Goal: Task Accomplishment & Management: Use online tool/utility

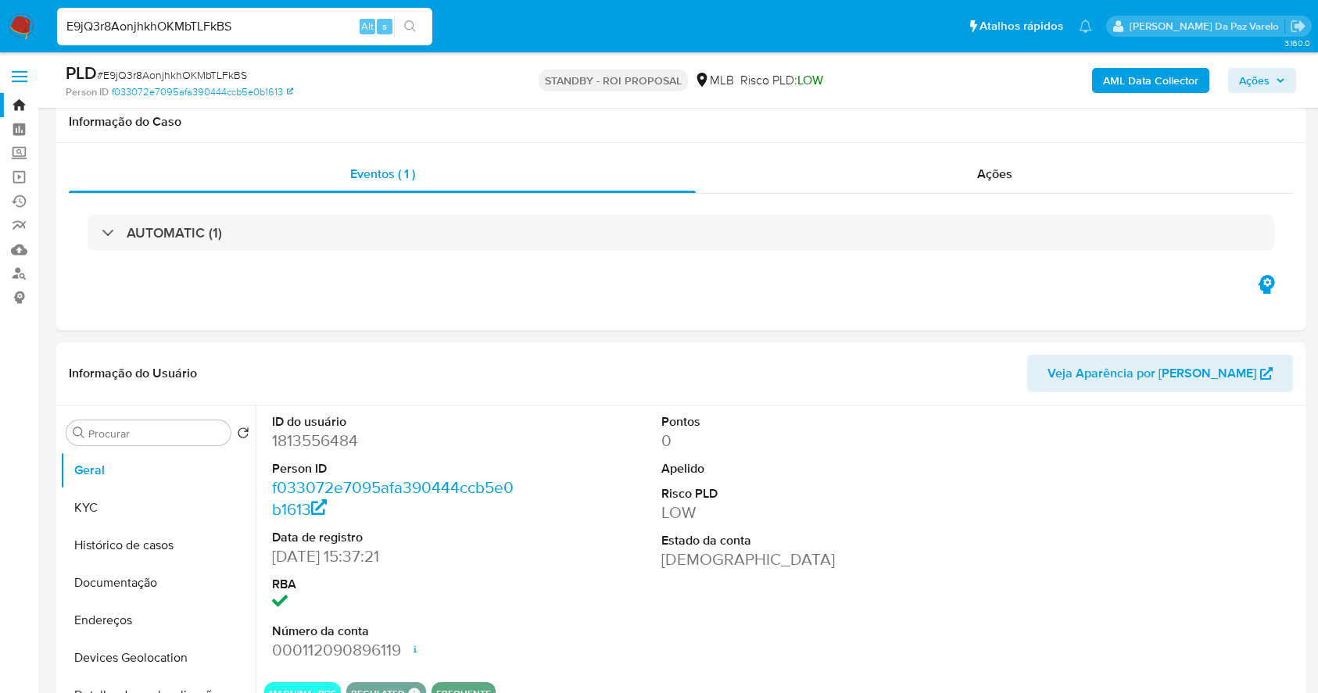
select select "10"
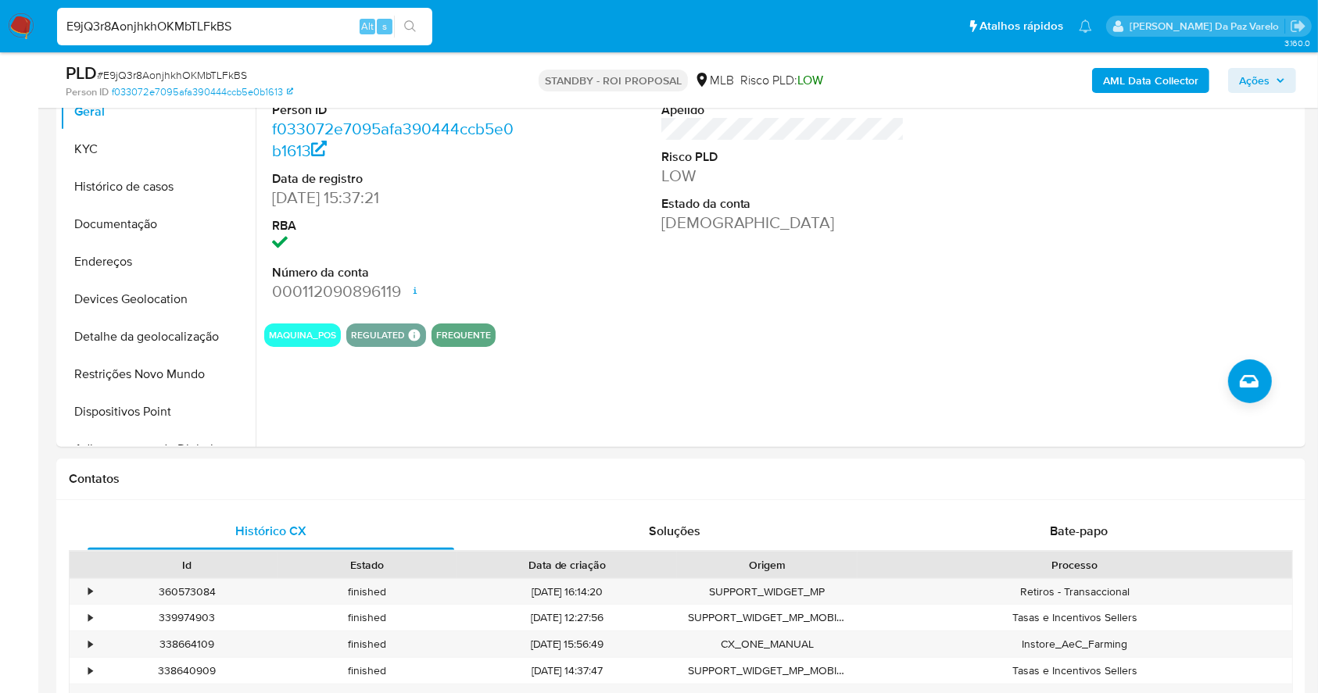
click at [302, 16] on input "E9jQ3r8AonjhkhOKMbTLFkBS" at bounding box center [244, 26] width 375 height 20
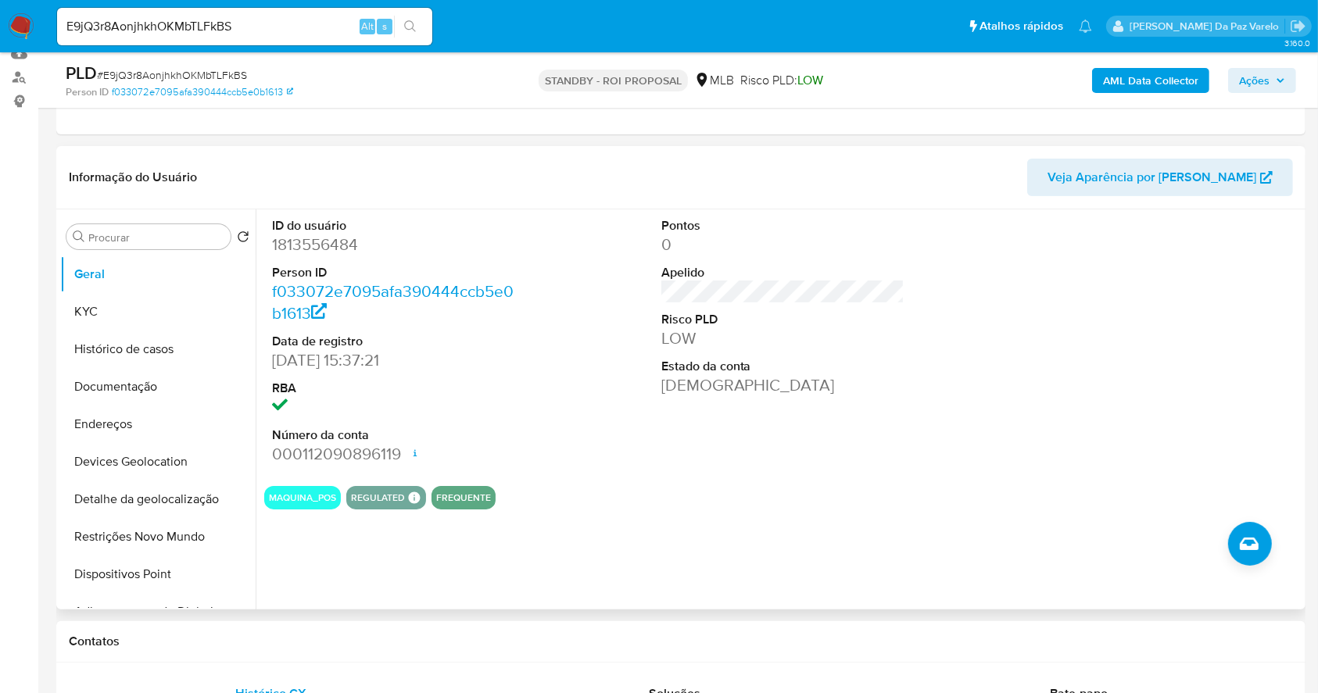
scroll to position [208, 0]
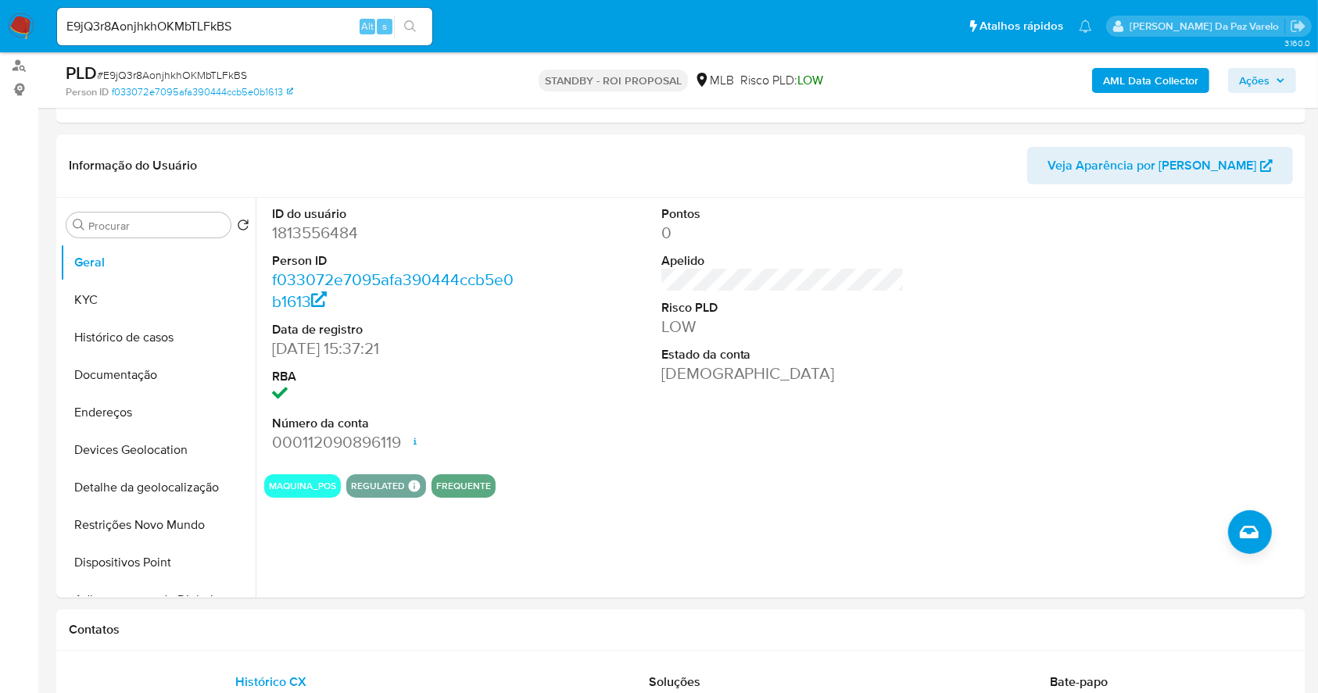
click at [275, 40] on div "E9jQ3r8AonjhkhOKMbTLFkBS Alt s" at bounding box center [244, 27] width 375 height 38
click at [276, 34] on input "E9jQ3r8AonjhkhOKMbTLFkBS" at bounding box center [244, 26] width 375 height 20
paste input "fZrBap1ECDVbGTwe23nHLecR"
type input "fZrBap1ECDVbGTwe23nHLecR"
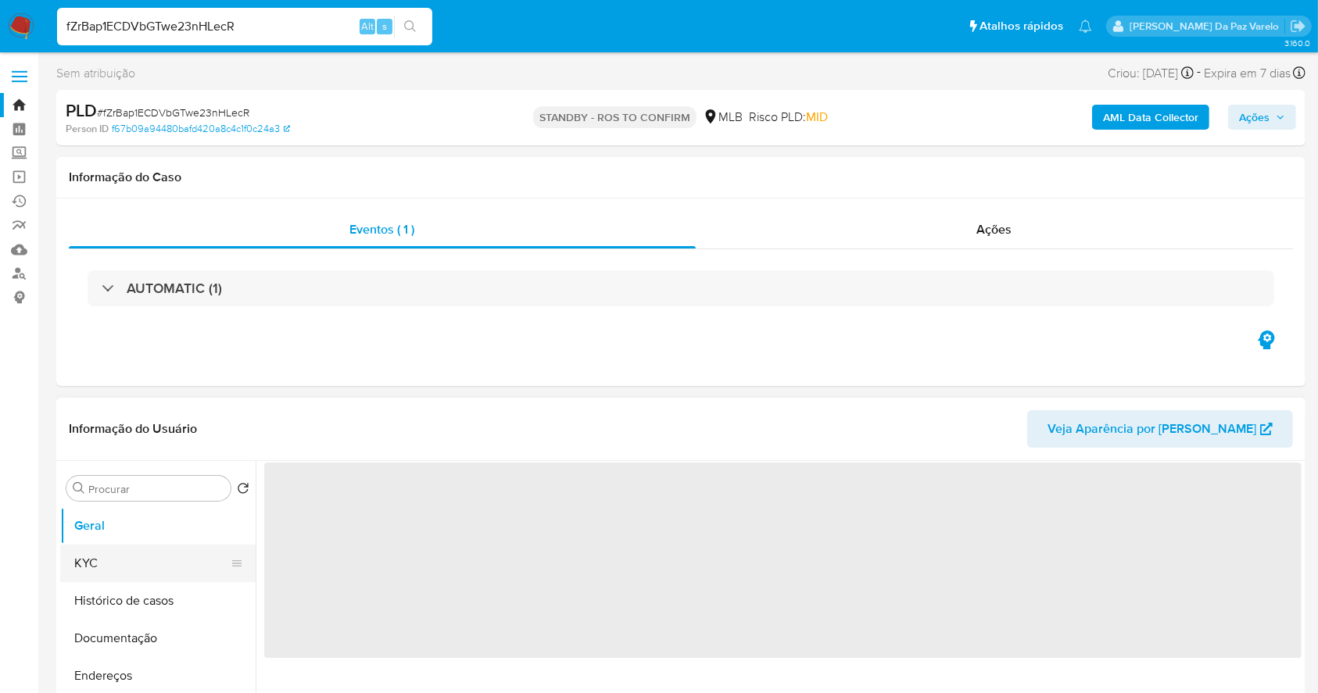
select select "10"
click at [167, 560] on button "KYC" at bounding box center [151, 564] width 183 height 38
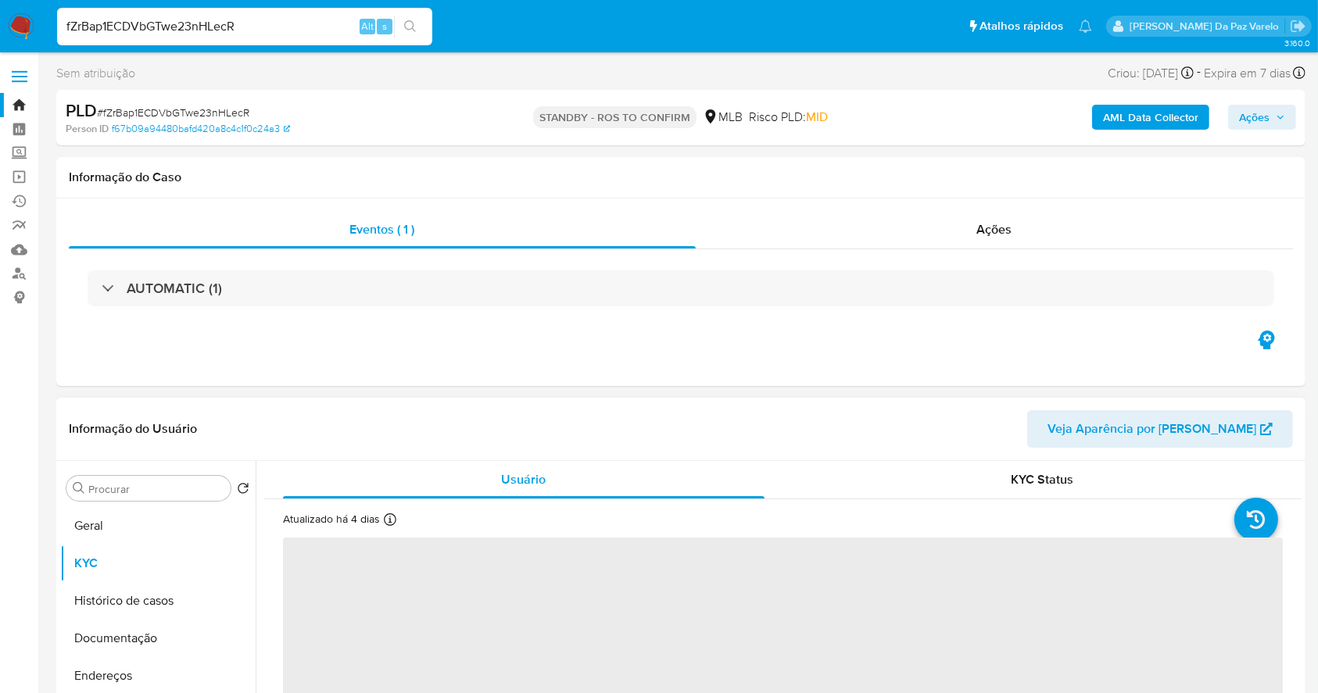
click at [381, 522] on div "Atualizado há 4 dias Criado: [DATE] 02:58:51 Atualizado: [DATE] 19:52:09" at bounding box center [363, 522] width 160 height 20
click at [386, 522] on icon at bounding box center [390, 520] width 13 height 13
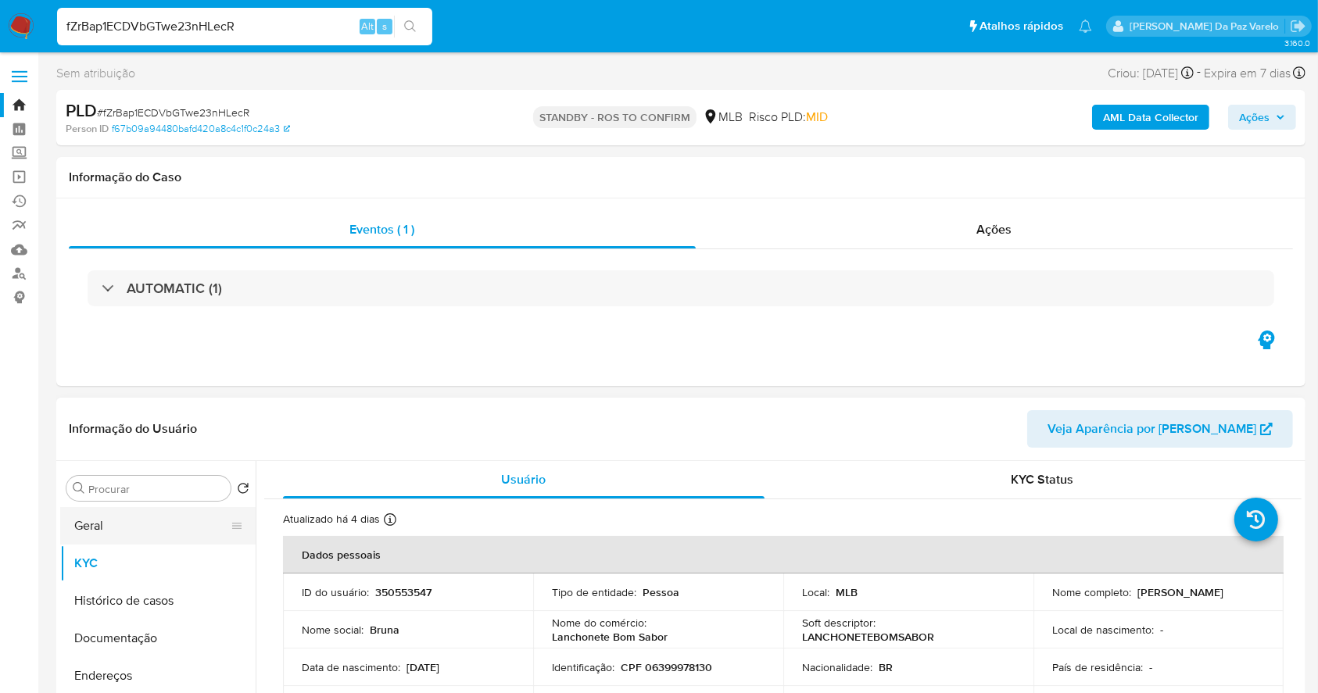
click at [118, 537] on button "Geral" at bounding box center [151, 526] width 183 height 38
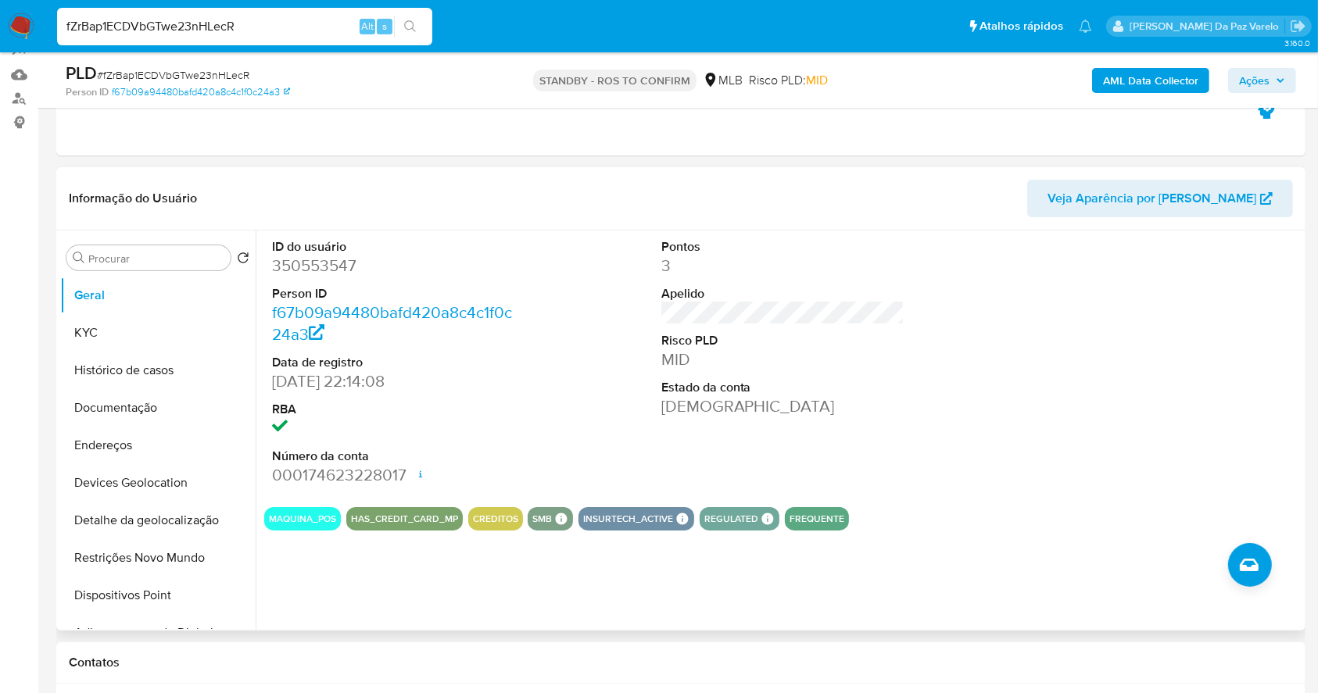
scroll to position [46, 0]
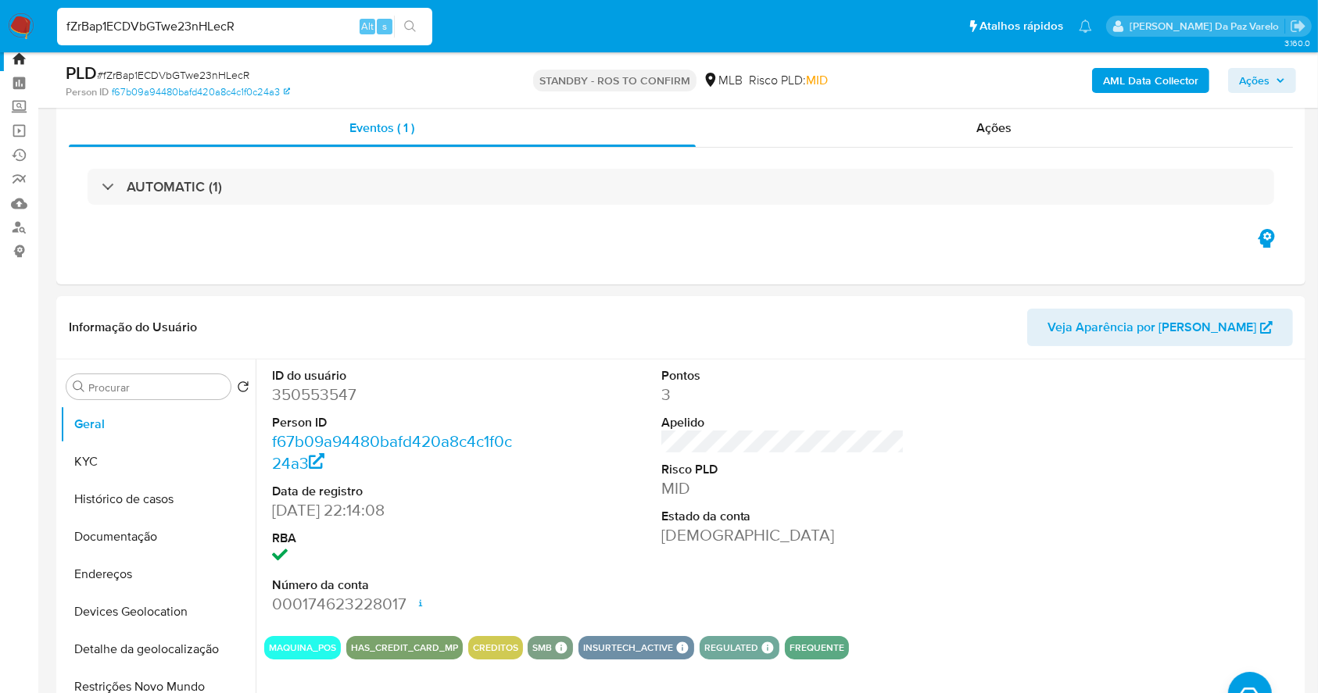
click at [263, 29] on input "fZrBap1ECDVbGTwe23nHLecR" at bounding box center [244, 26] width 375 height 20
paste input "yg5hRomxfh1OEtsS6Ggy6UMp"
type input "yg5hRomxfh1OEtsS6Ggy6UMp"
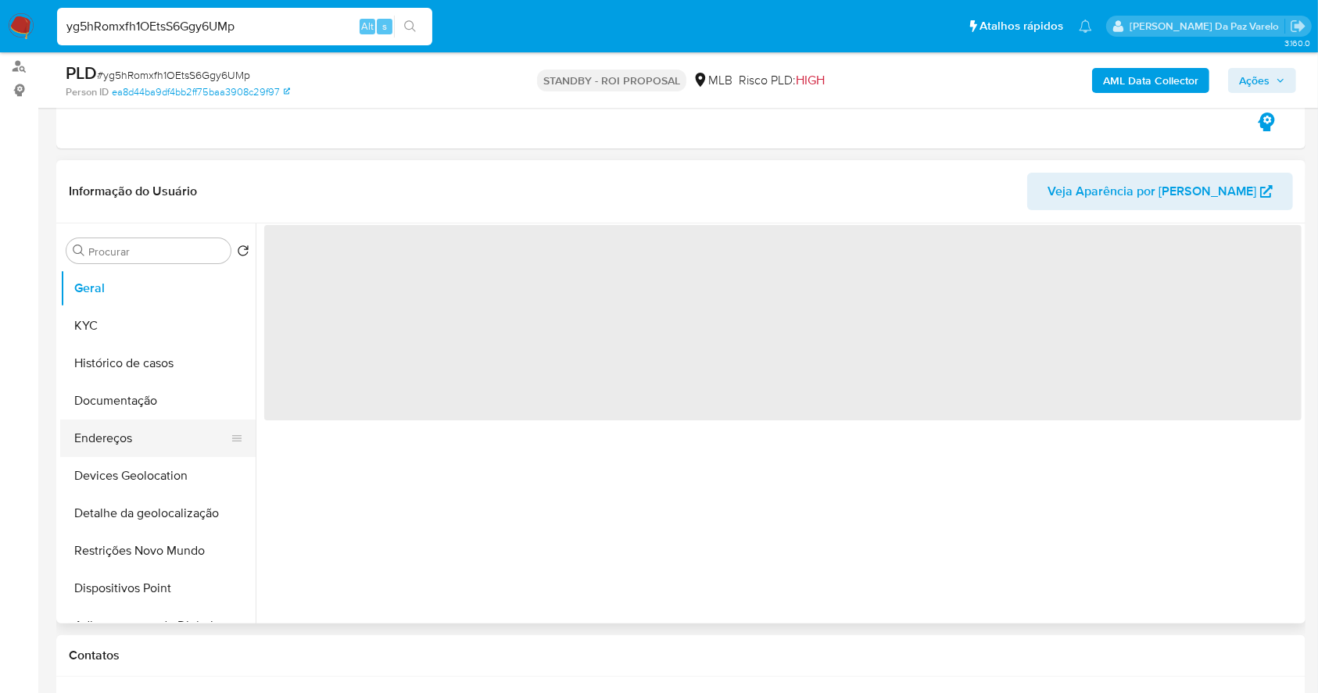
scroll to position [208, 0]
click at [118, 325] on button "KYC" at bounding box center [151, 325] width 183 height 38
select select "10"
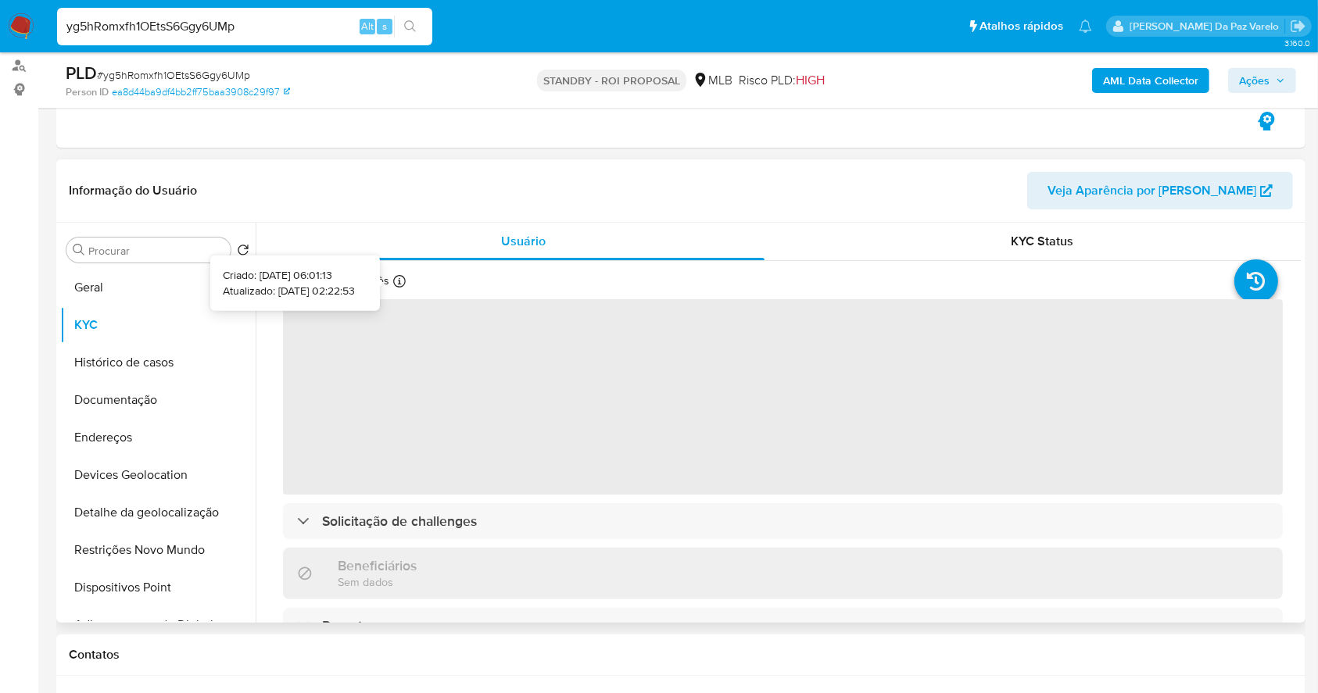
click at [393, 279] on icon at bounding box center [399, 281] width 13 height 13
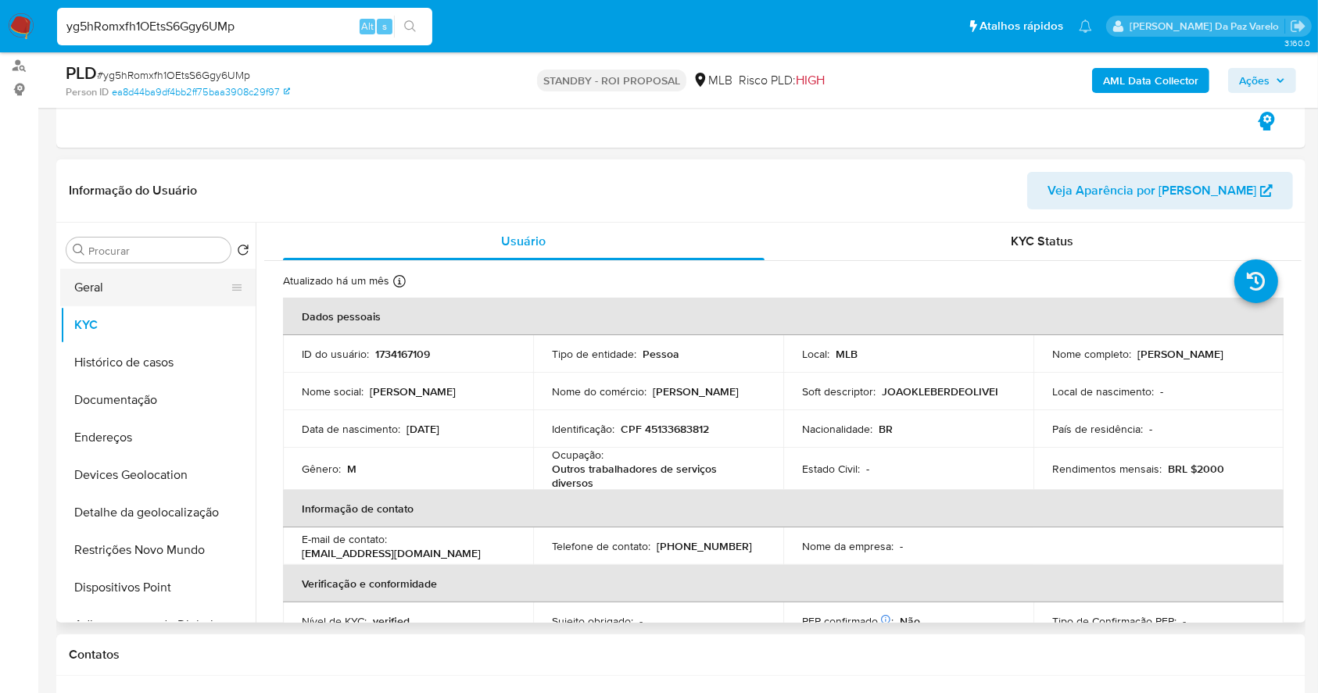
click at [105, 281] on button "Geral" at bounding box center [151, 288] width 183 height 38
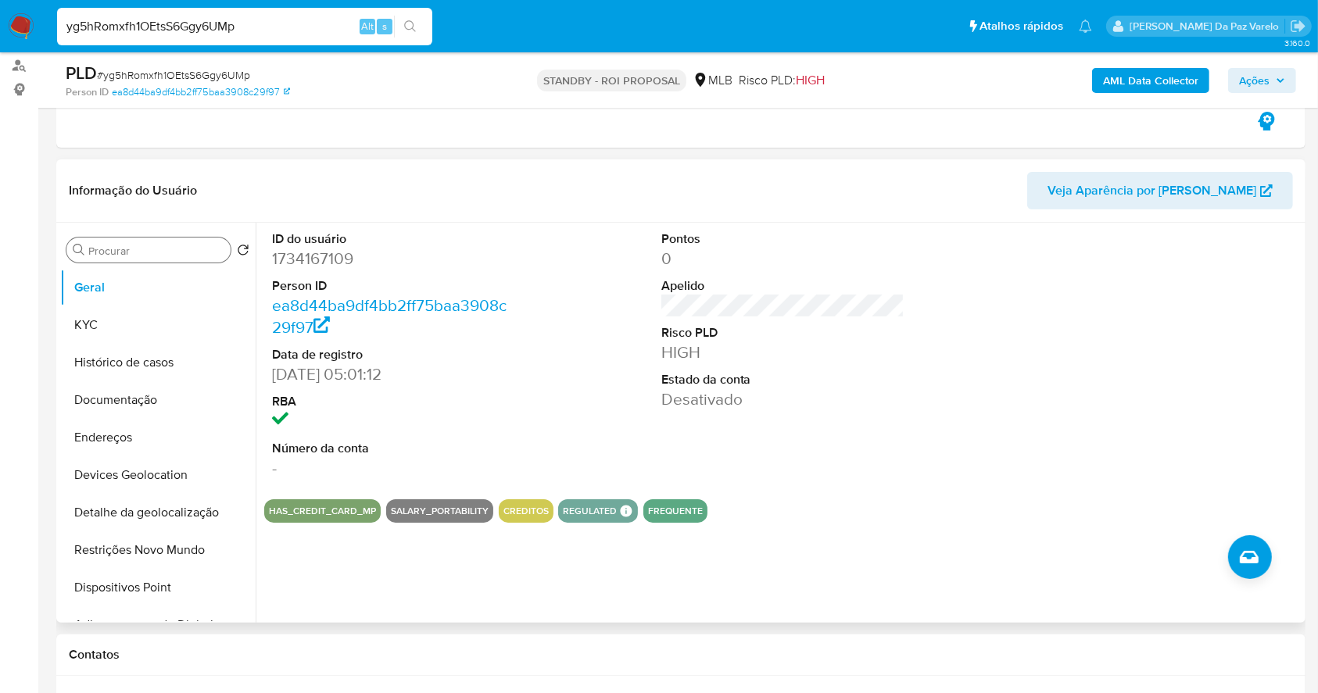
click at [129, 254] on input "Procurar" at bounding box center [156, 251] width 136 height 14
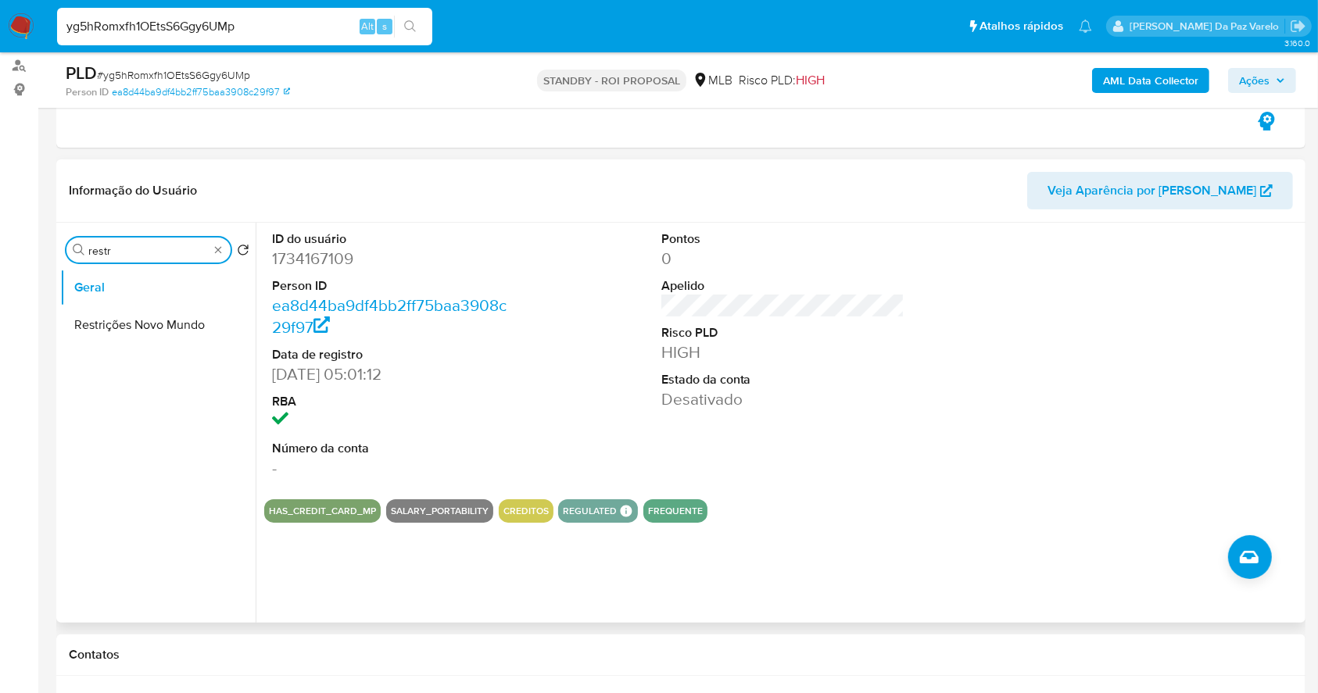
type input "restr"
click at [137, 328] on button "Restrições Novo Mundo" at bounding box center [157, 325] width 195 height 38
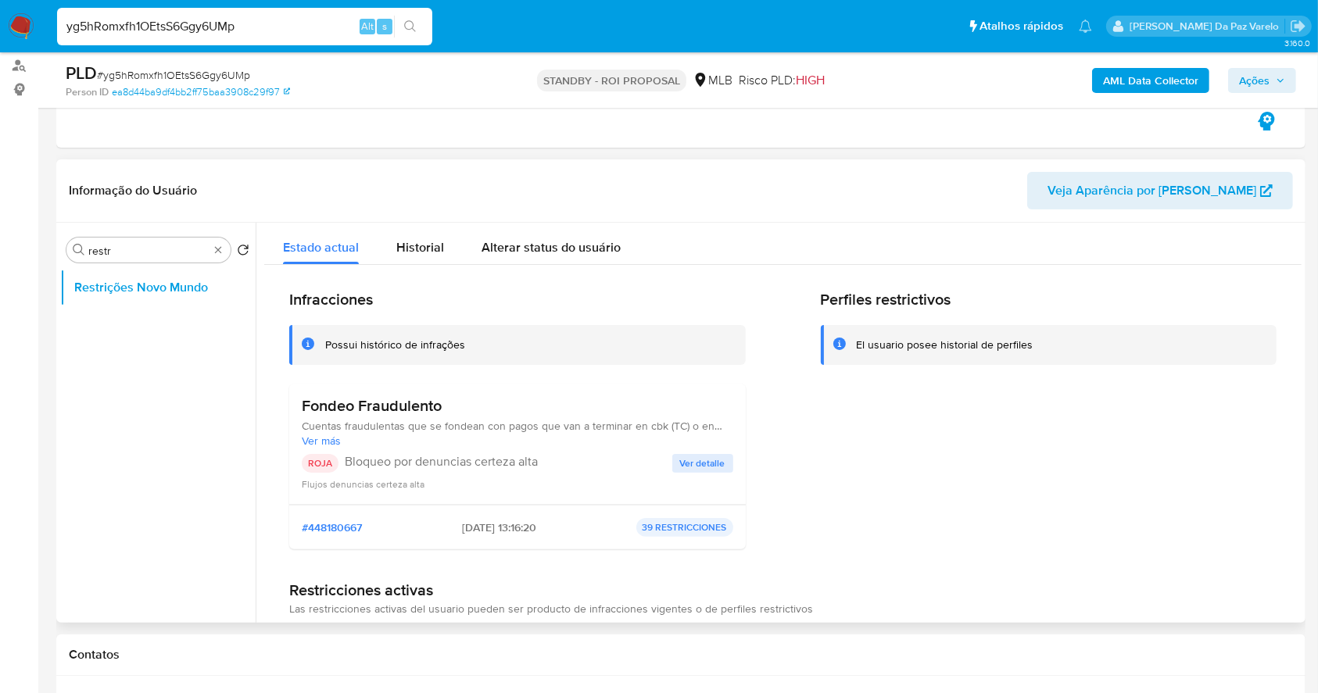
click at [704, 458] on span "Ver detalle" at bounding box center [702, 464] width 45 height 16
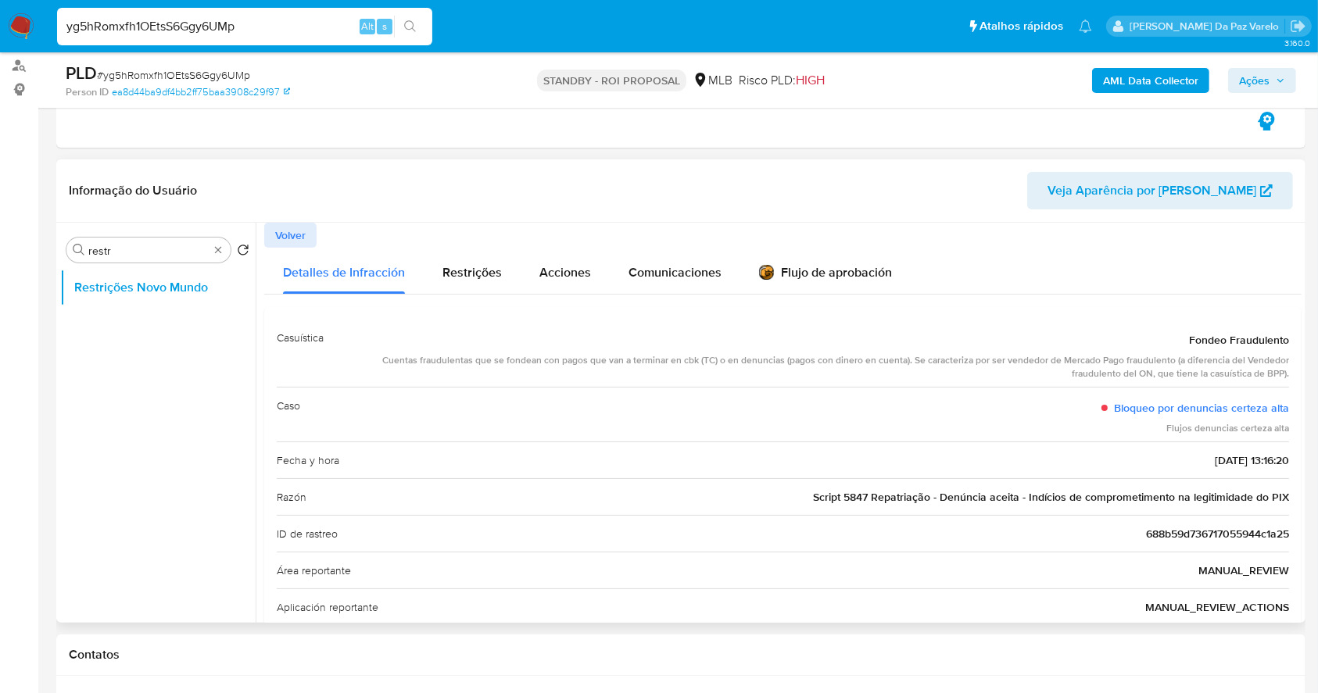
click at [825, 492] on span "Script 5847 Repatriação - Denúncia aceita - Indícios de comprometimento na legi…" at bounding box center [1051, 497] width 476 height 16
click at [827, 492] on span "Script 5847 Repatriação - Denúncia aceita - Indícios de comprometimento na legi…" at bounding box center [1051, 497] width 476 height 16
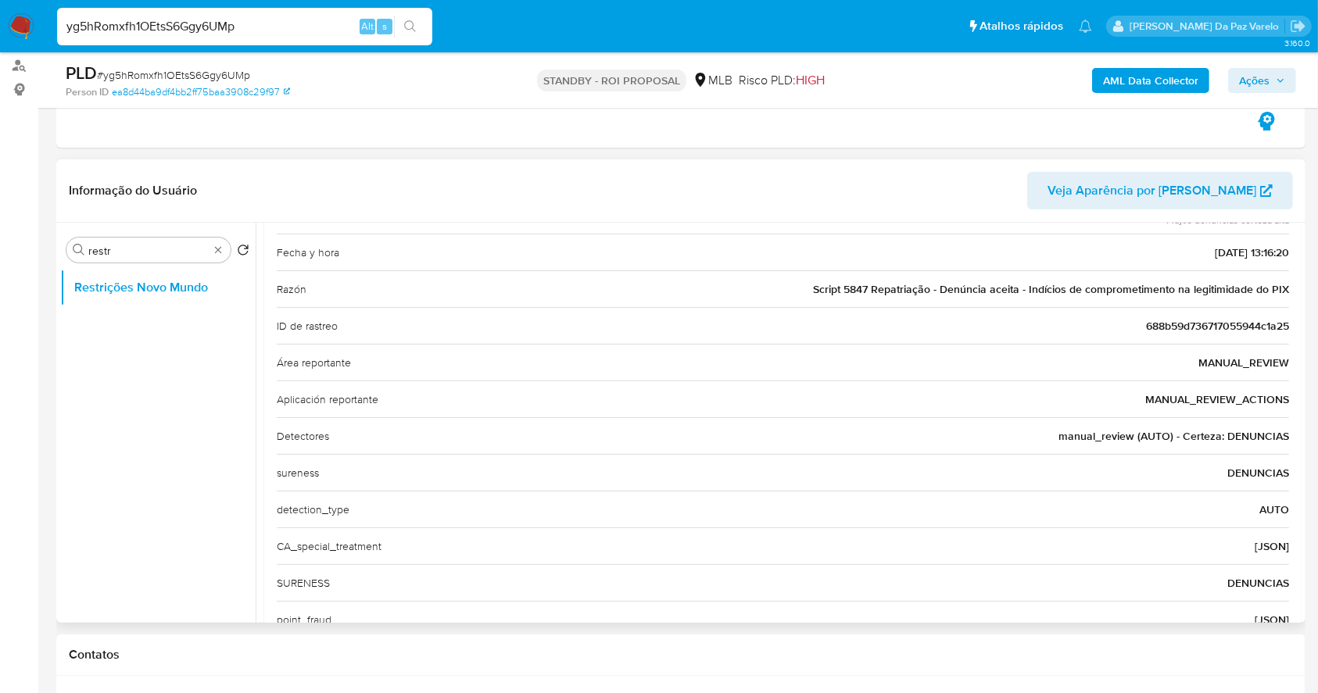
scroll to position [104, 0]
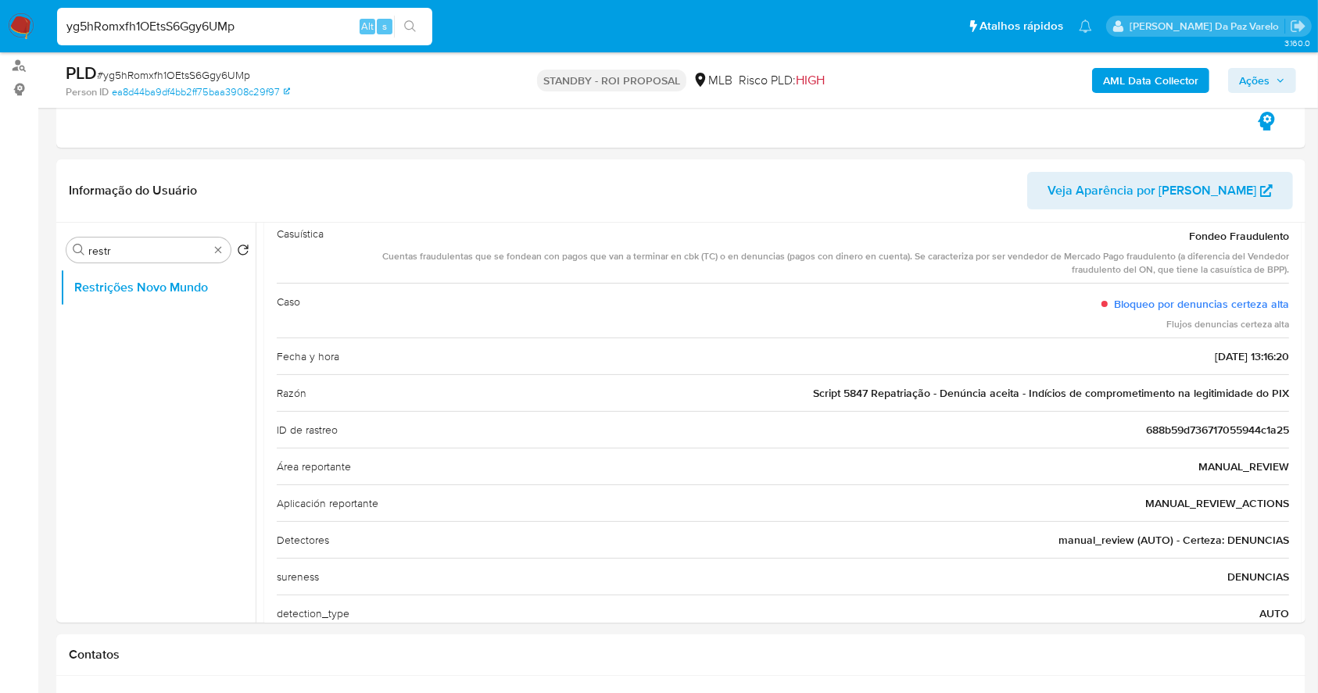
click at [215, 23] on input "yg5hRomxfh1OEtsS6Ggy6UMp" at bounding box center [244, 26] width 375 height 20
paste input "GxsQBRyHLlvSM1aPEw30UTtB"
type input "GxsQBRyHLlvSM1aPEw30UTtB"
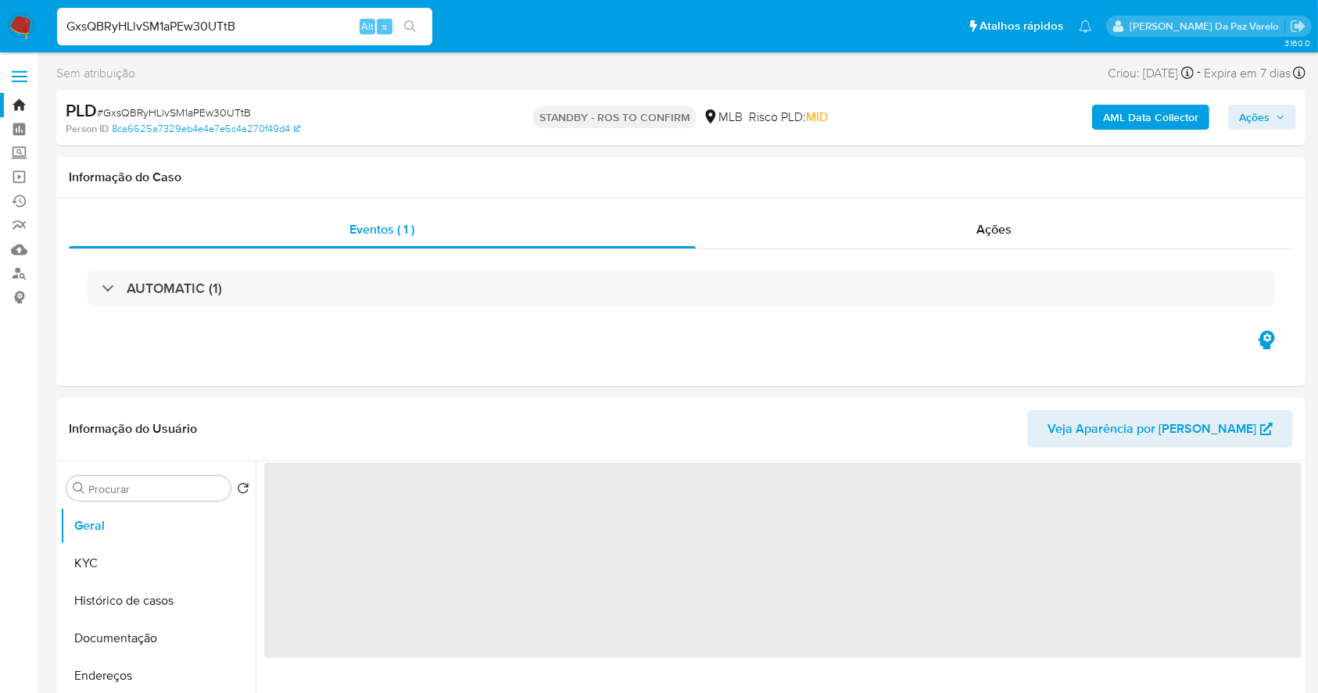
select select "10"
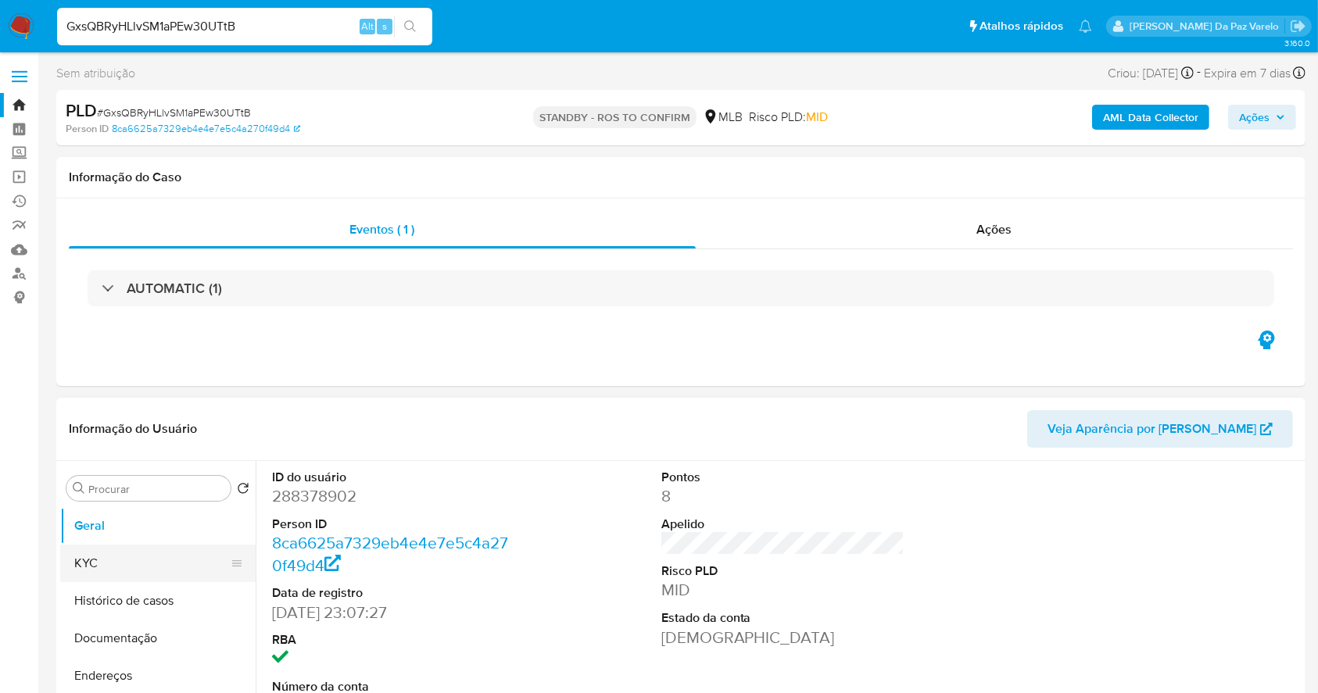
click at [155, 553] on button "KYC" at bounding box center [151, 564] width 183 height 38
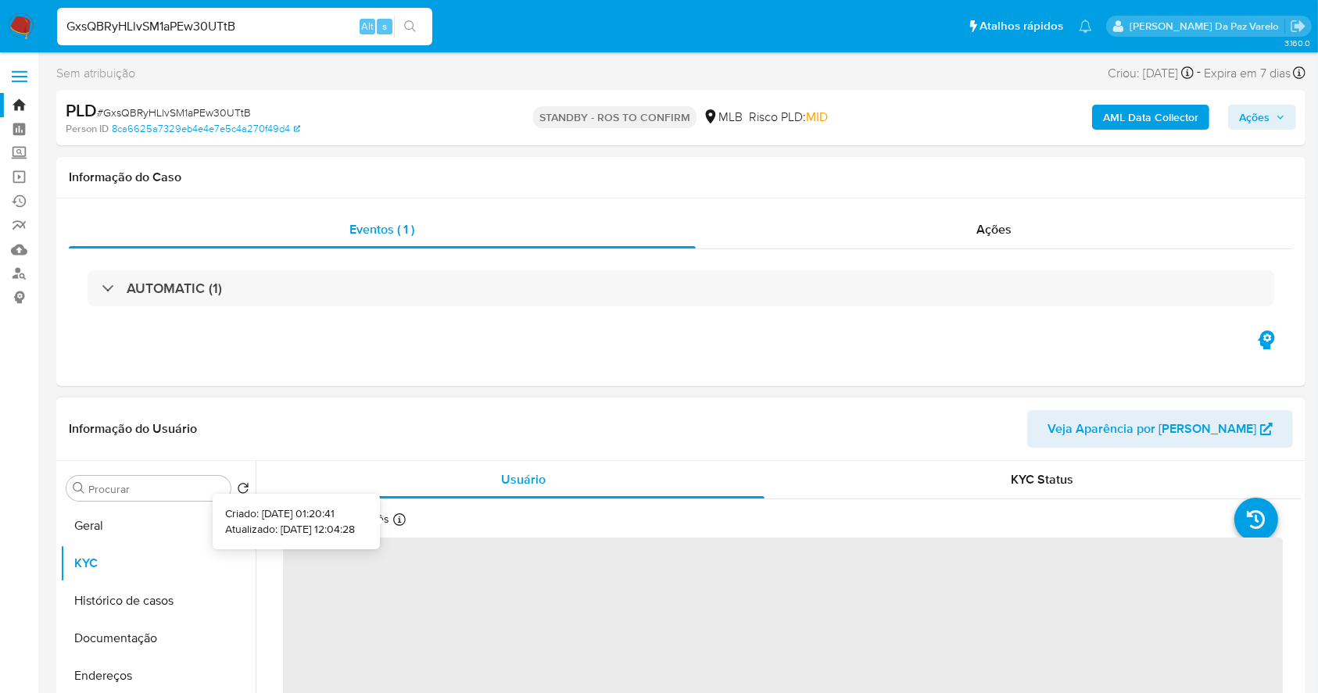
click at [393, 519] on icon at bounding box center [399, 520] width 13 height 13
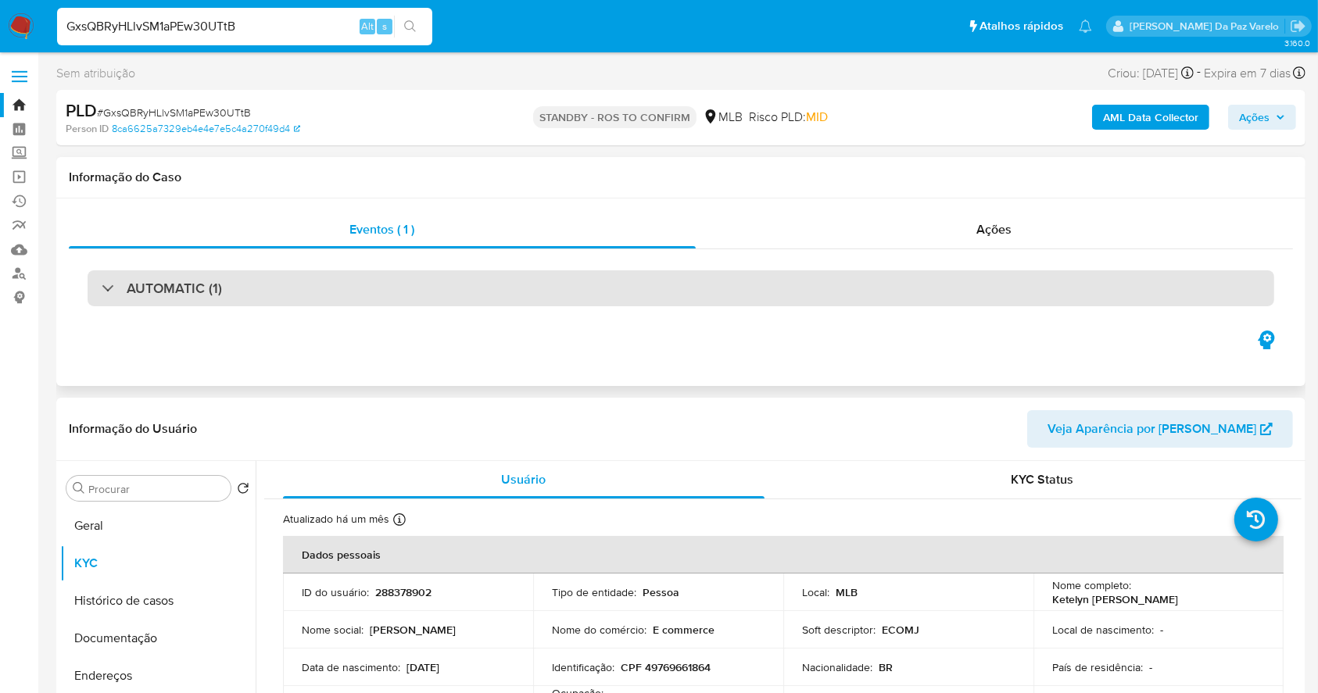
click at [553, 303] on div "AUTOMATIC (1)" at bounding box center [681, 288] width 1187 height 36
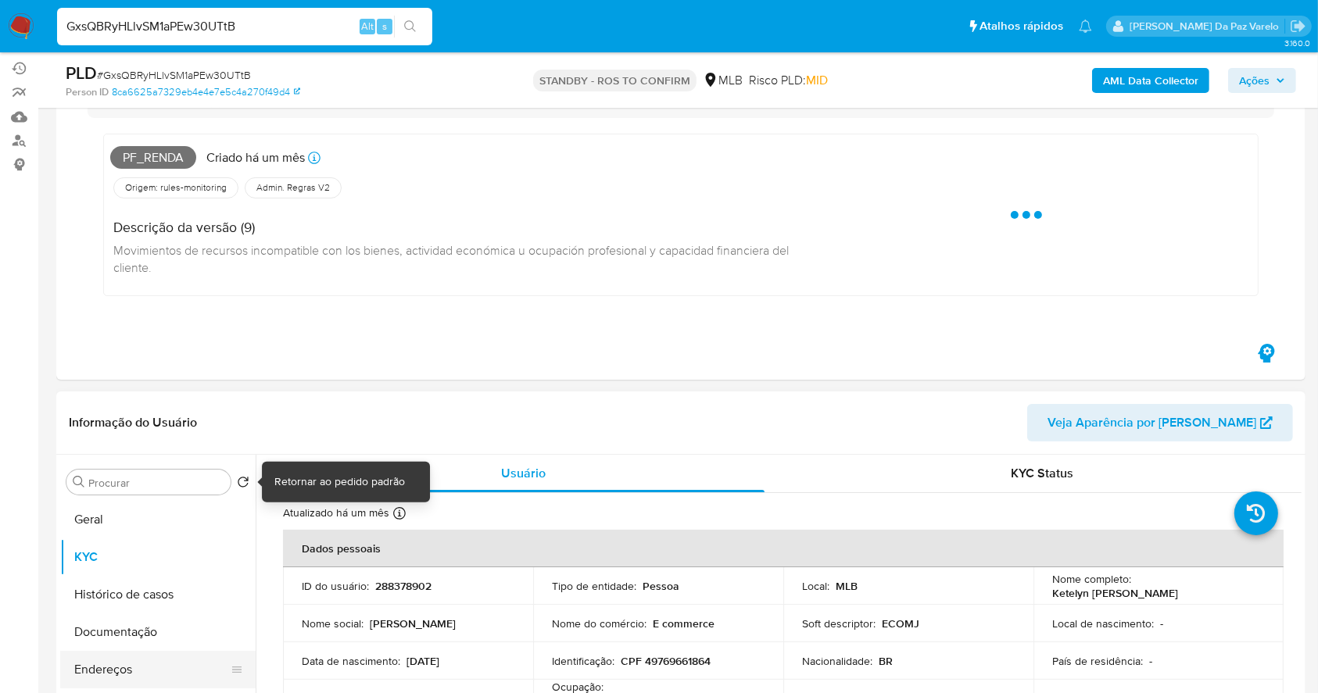
scroll to position [313, 0]
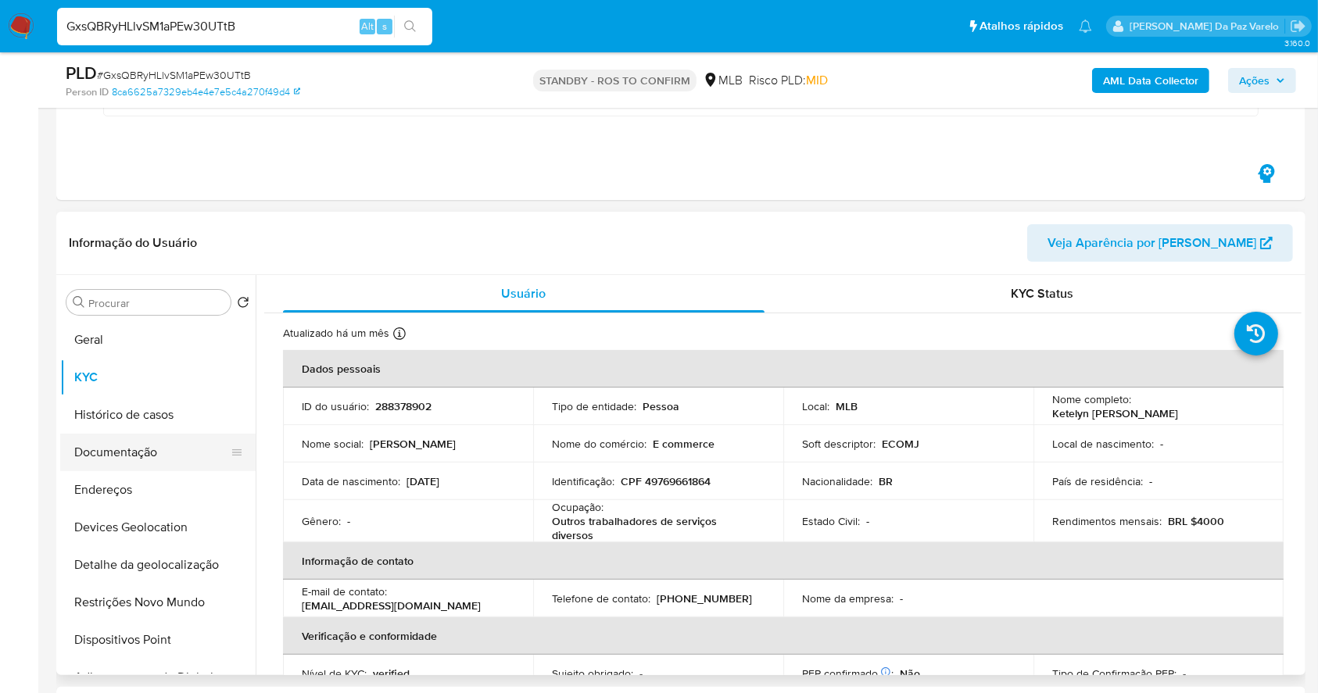
click at [170, 447] on button "Documentação" at bounding box center [151, 453] width 183 height 38
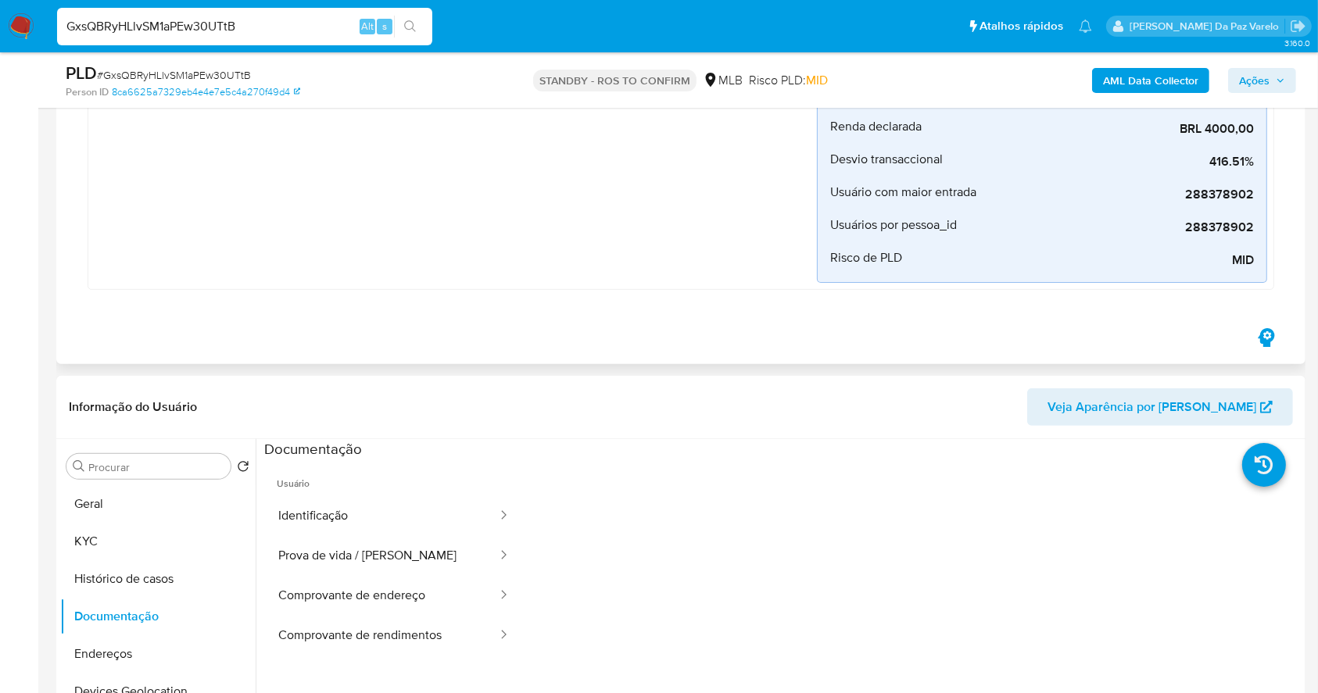
scroll to position [417, 0]
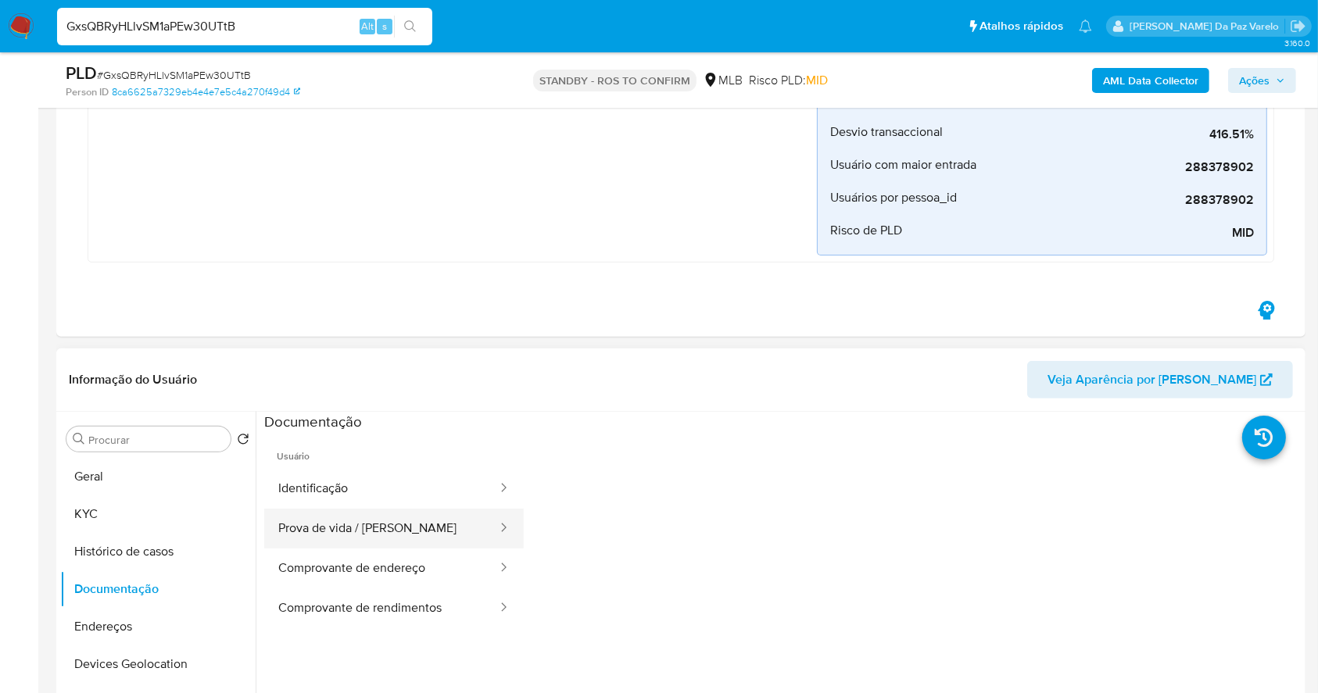
click at [422, 521] on button "Prova de vida / [PERSON_NAME]" at bounding box center [381, 529] width 235 height 40
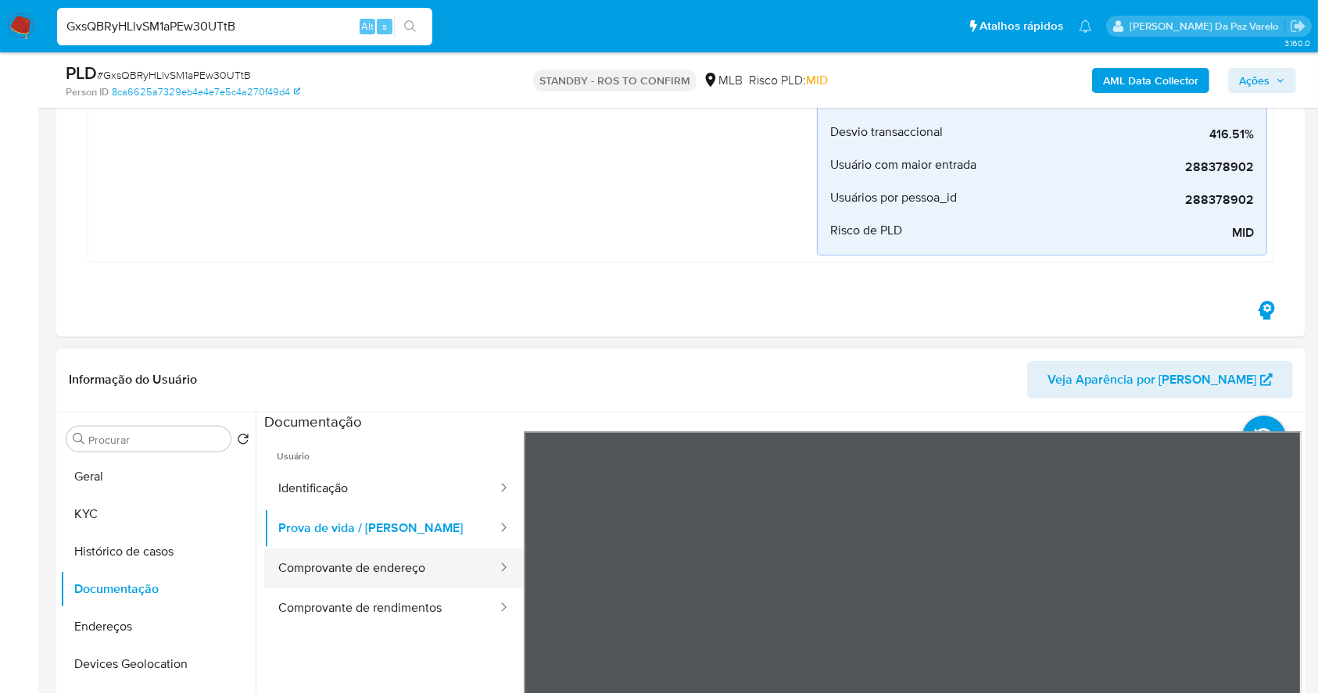
click at [404, 581] on button "Comprovante de endereço" at bounding box center [381, 569] width 235 height 40
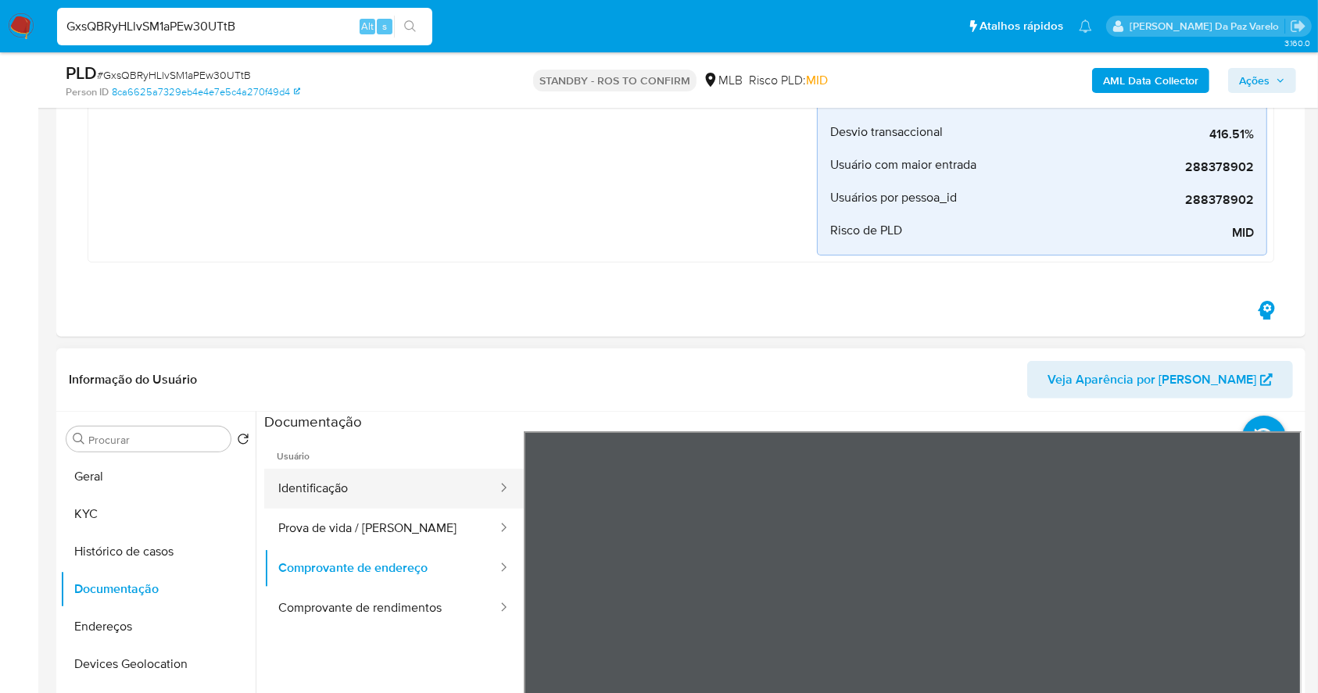
click at [352, 486] on button "Identificação" at bounding box center [381, 489] width 235 height 40
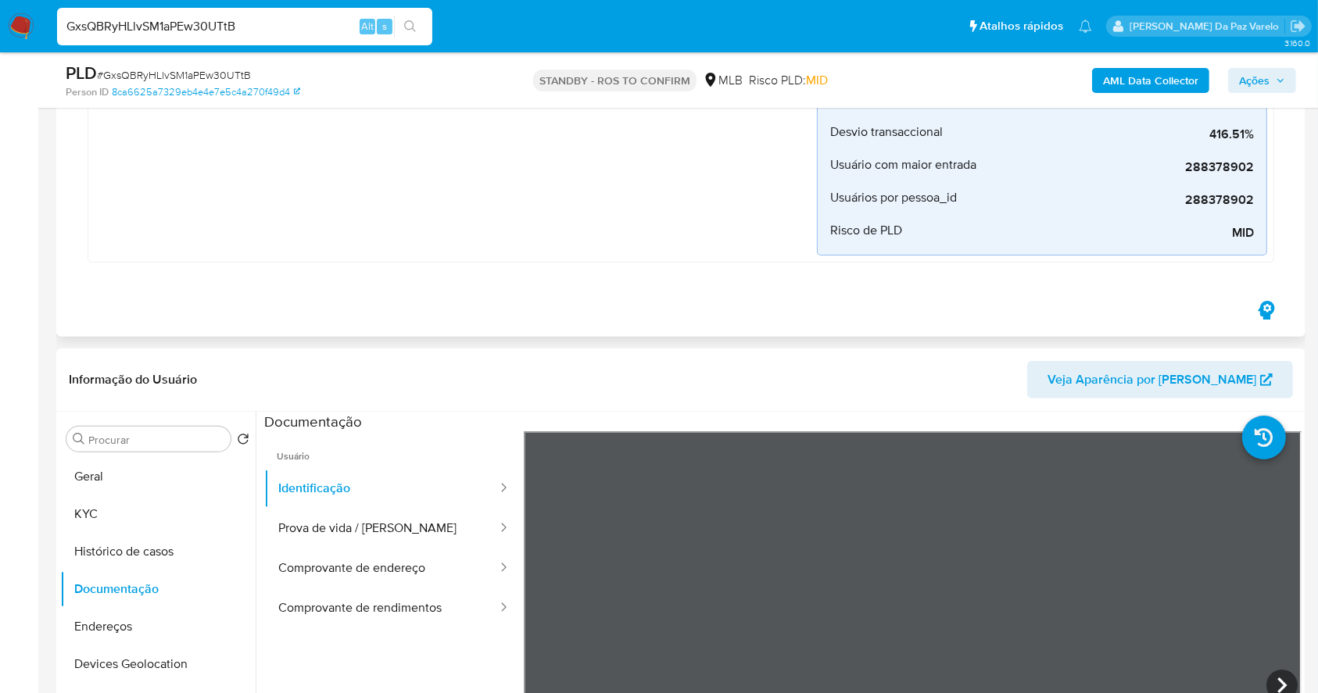
scroll to position [0, 0]
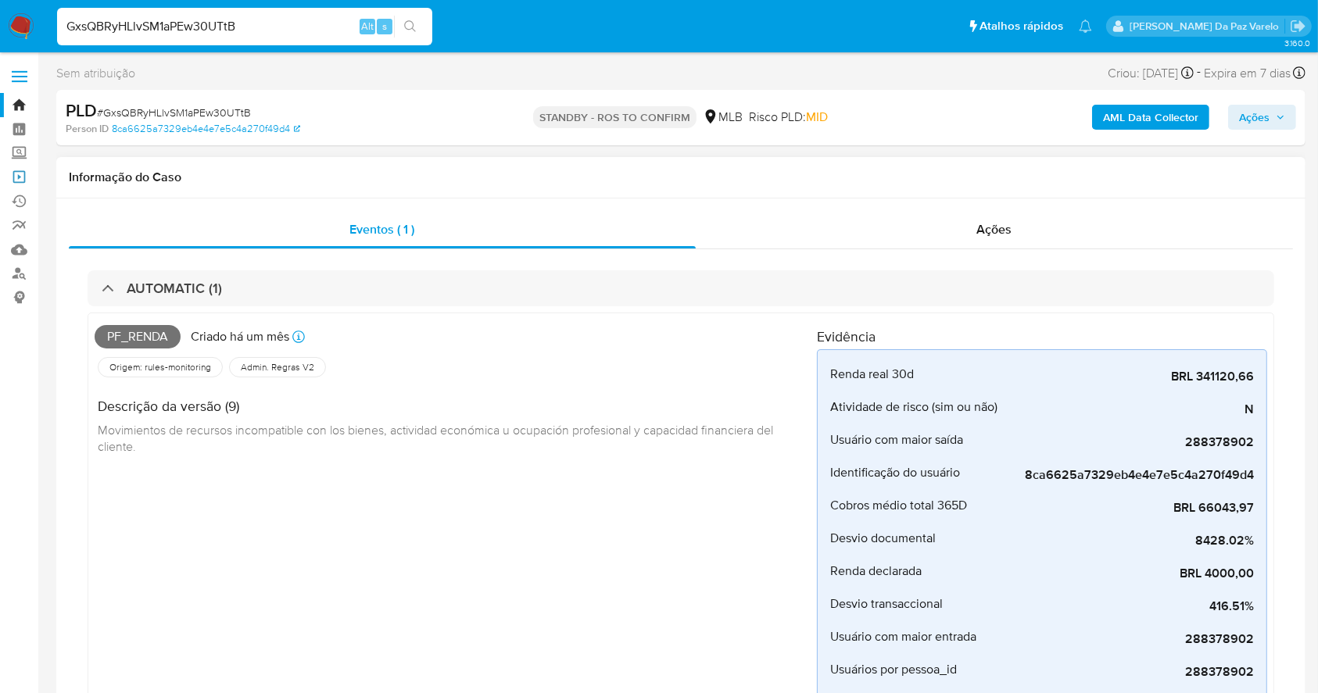
drag, startPoint x: 23, startPoint y: 178, endPoint x: 60, endPoint y: 206, distance: 45.8
click at [22, 178] on link "Operações em massa" at bounding box center [93, 177] width 186 height 24
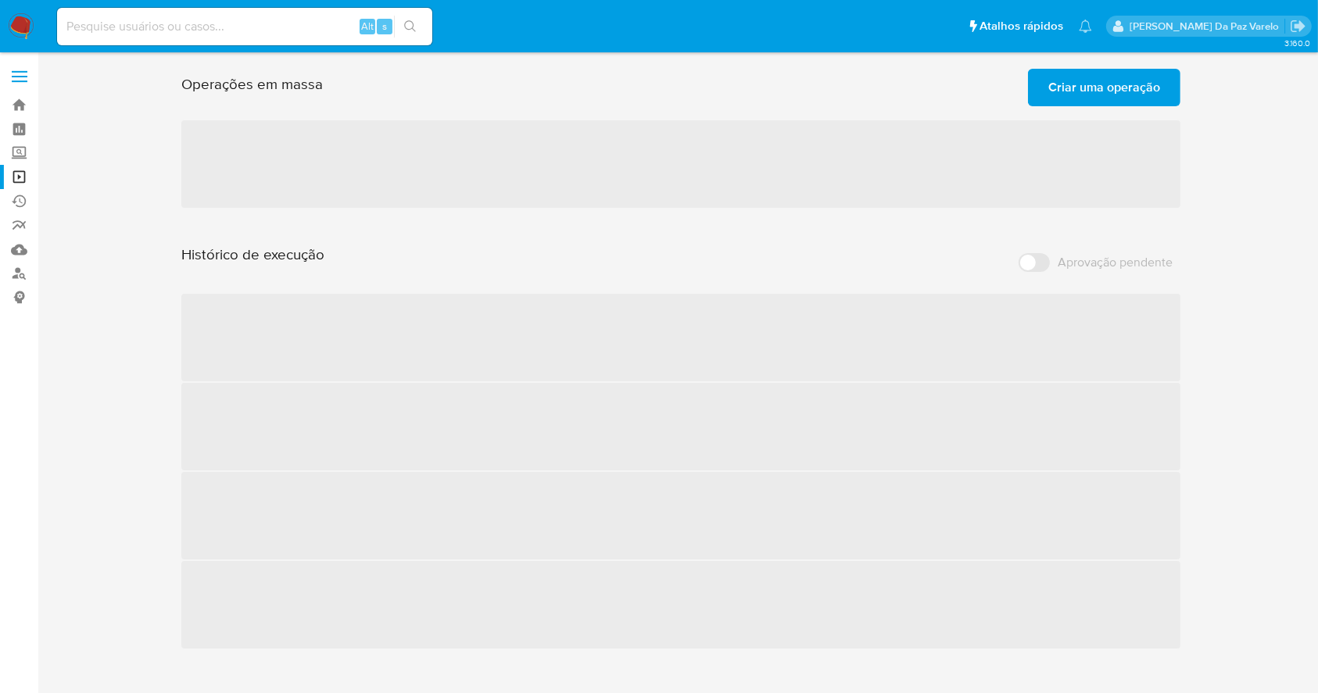
click at [1081, 78] on span "Criar uma operação" at bounding box center [1104, 87] width 112 height 34
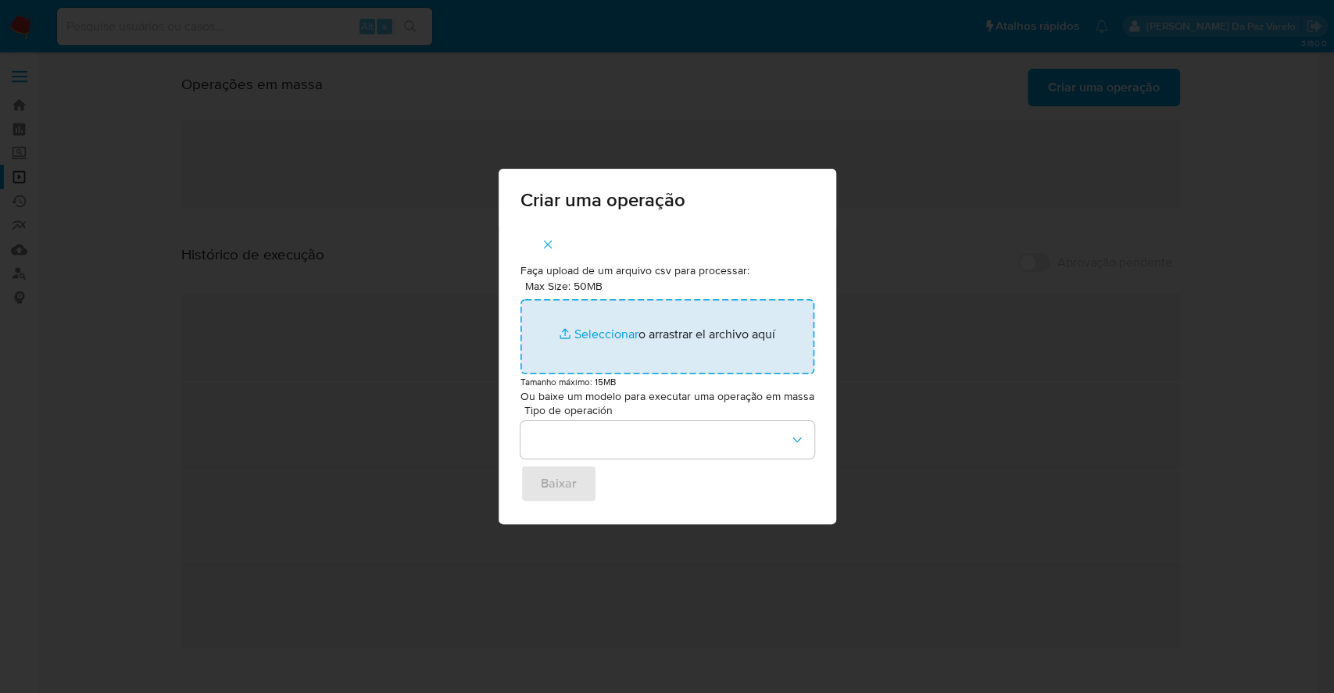
click at [605, 331] on input "Max Size: 50MB Seleccionar archivos" at bounding box center [668, 336] width 294 height 75
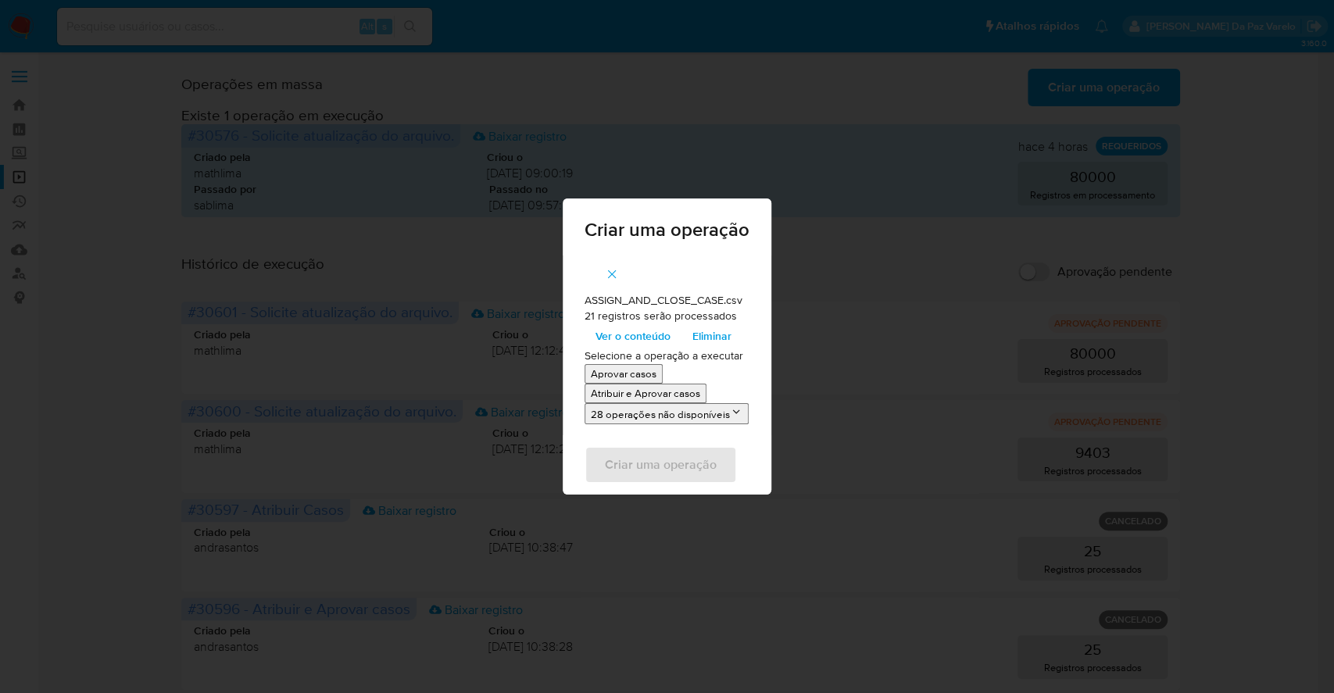
drag, startPoint x: 605, startPoint y: 331, endPoint x: 646, endPoint y: 341, distance: 42.7
click at [646, 341] on span "Ver o conteúdo" at bounding box center [633, 336] width 75 height 22
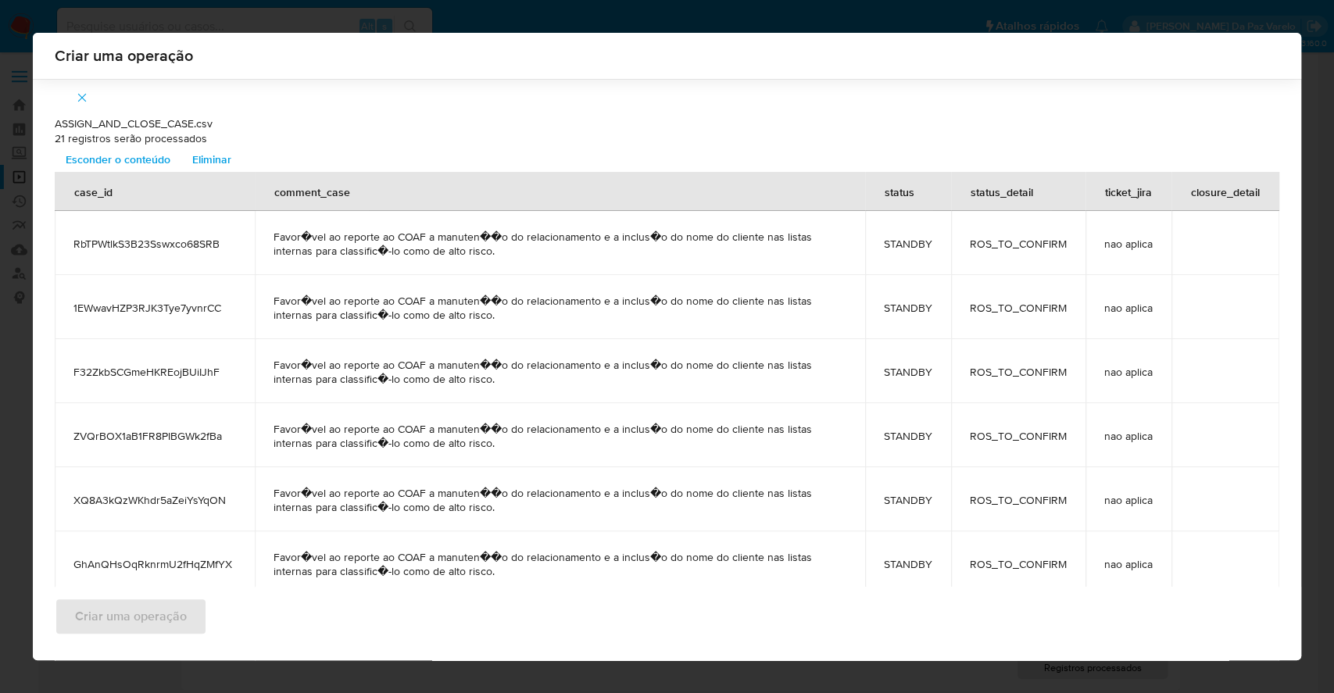
scroll to position [1026, 0]
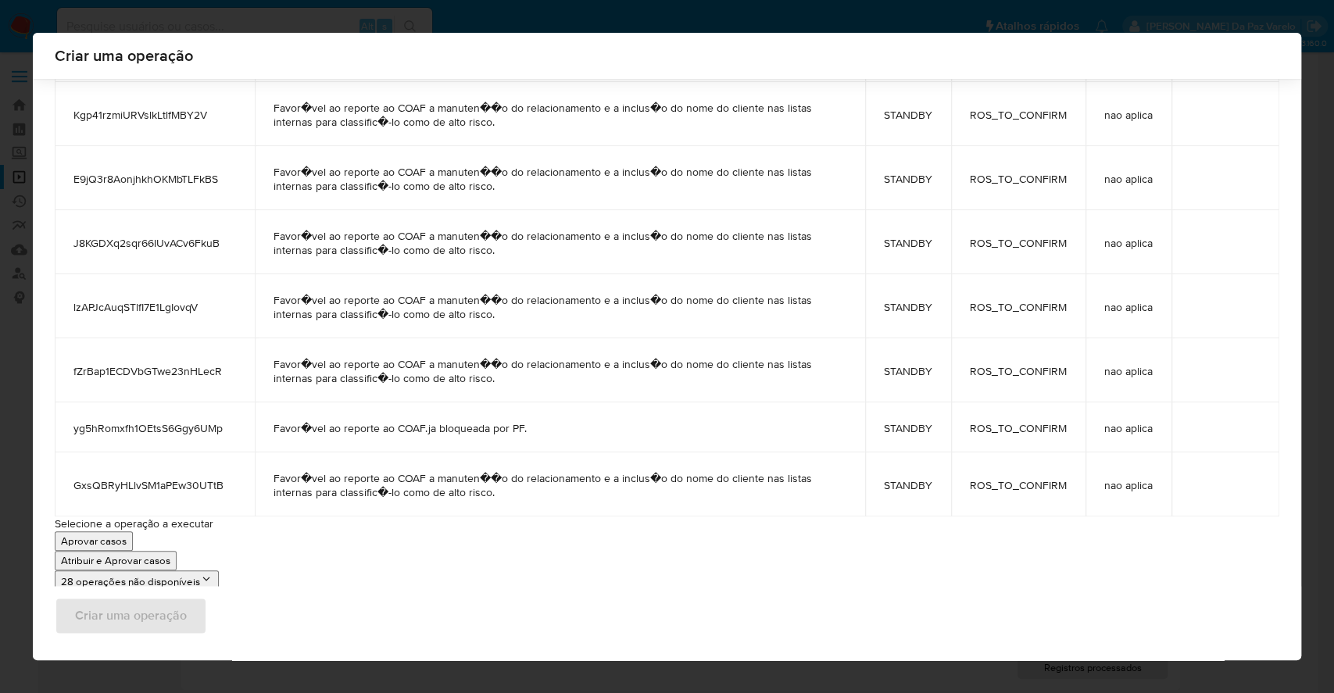
click at [116, 557] on p "Atribuir e Aprovar casos" at bounding box center [115, 560] width 109 height 15
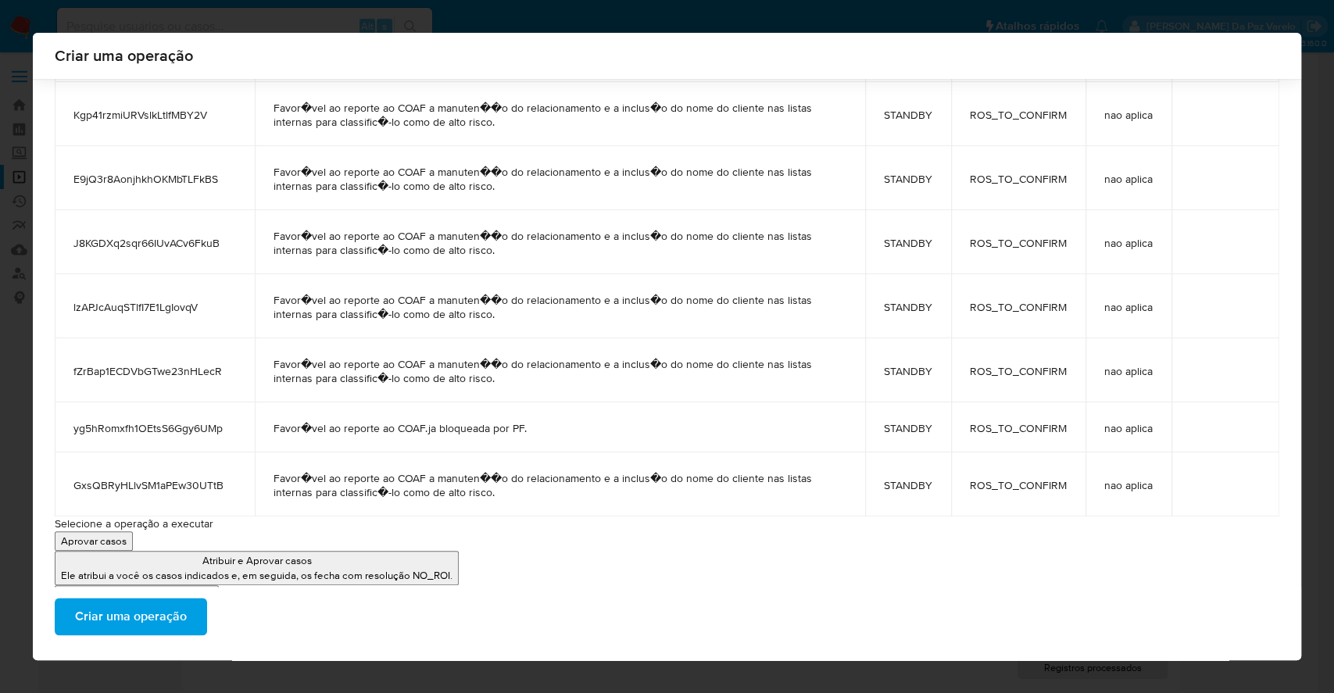
click at [134, 608] on span "Criar uma operação" at bounding box center [131, 617] width 112 height 34
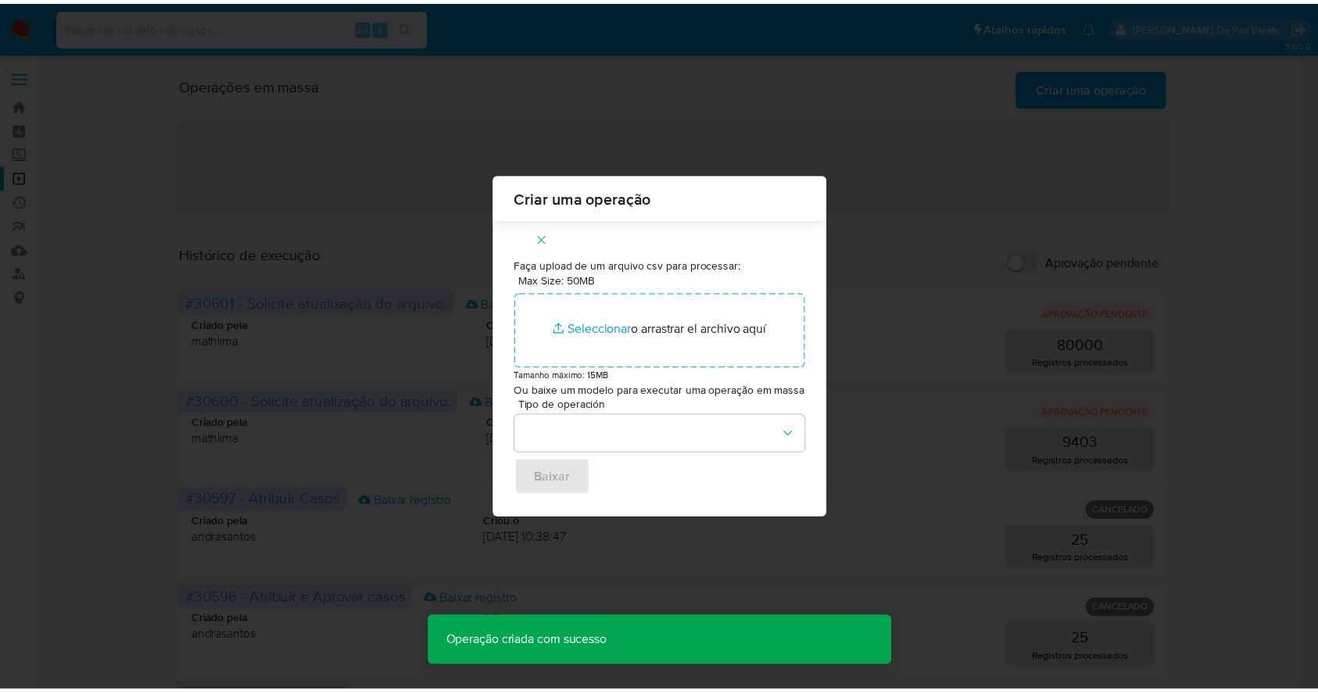
scroll to position [0, 0]
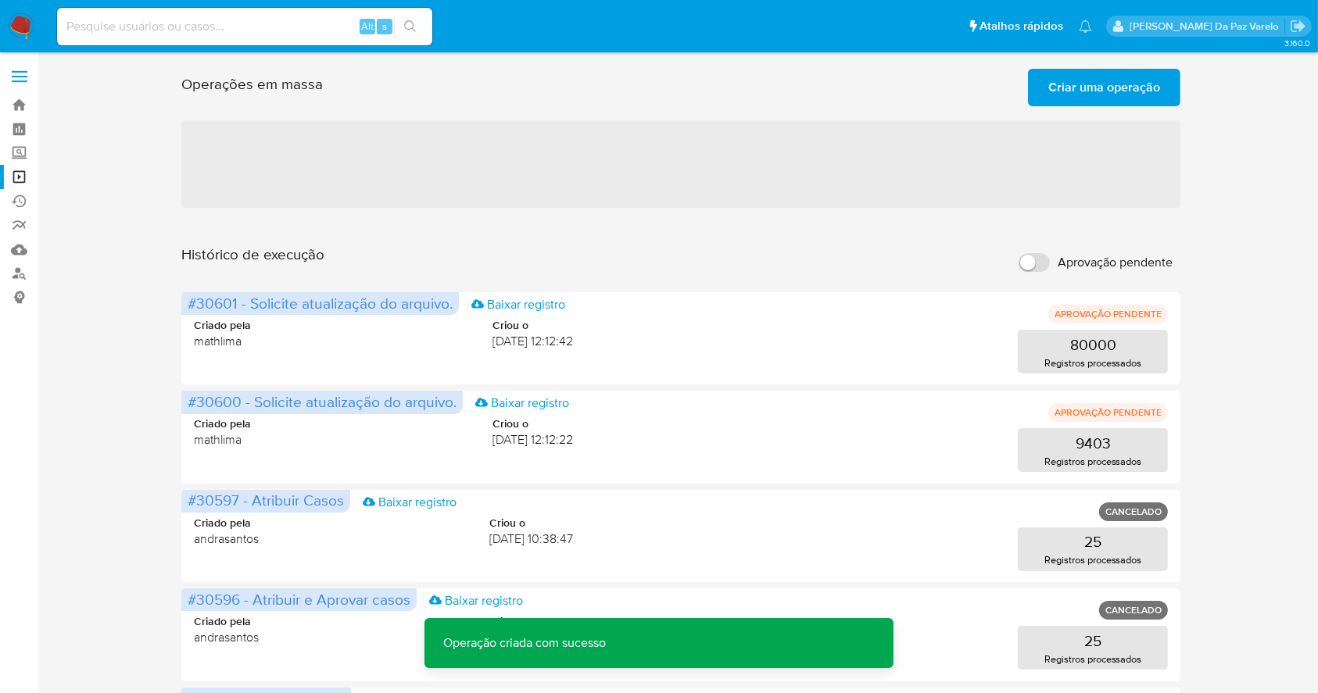
click at [1073, 84] on span "Criar uma operação" at bounding box center [1104, 87] width 112 height 34
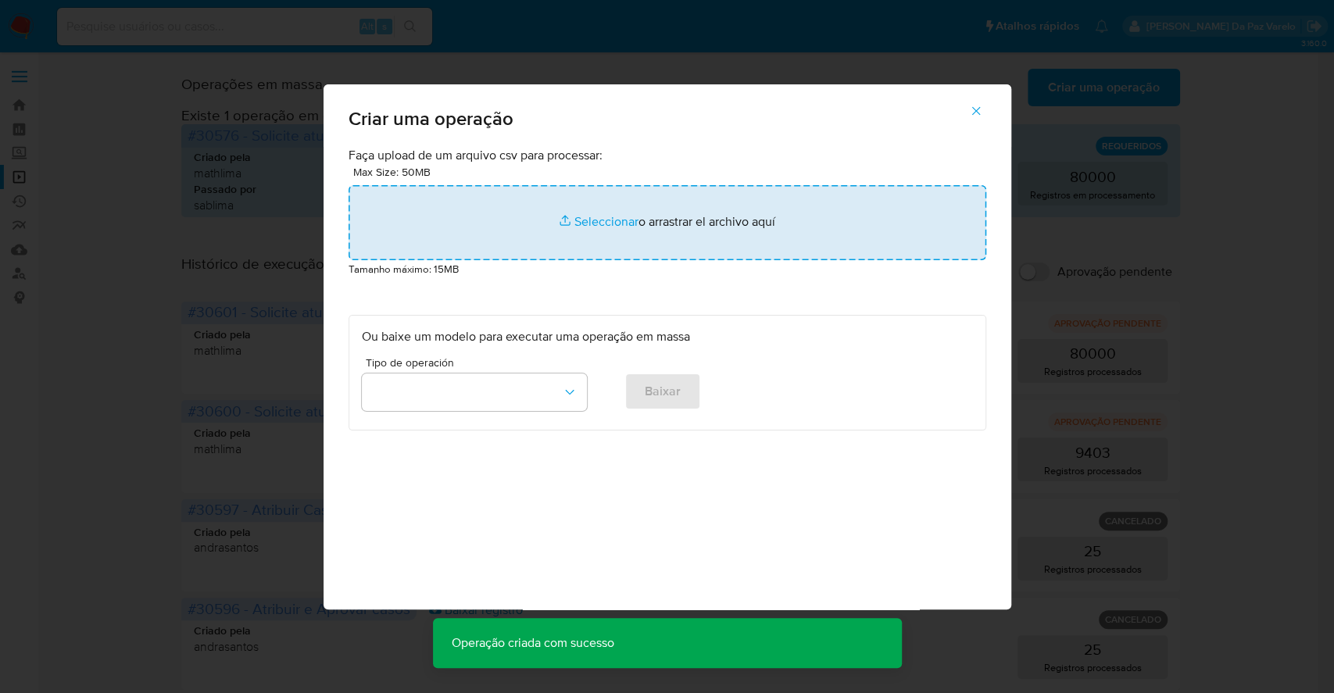
click at [598, 222] on input "file" at bounding box center [668, 222] width 638 height 75
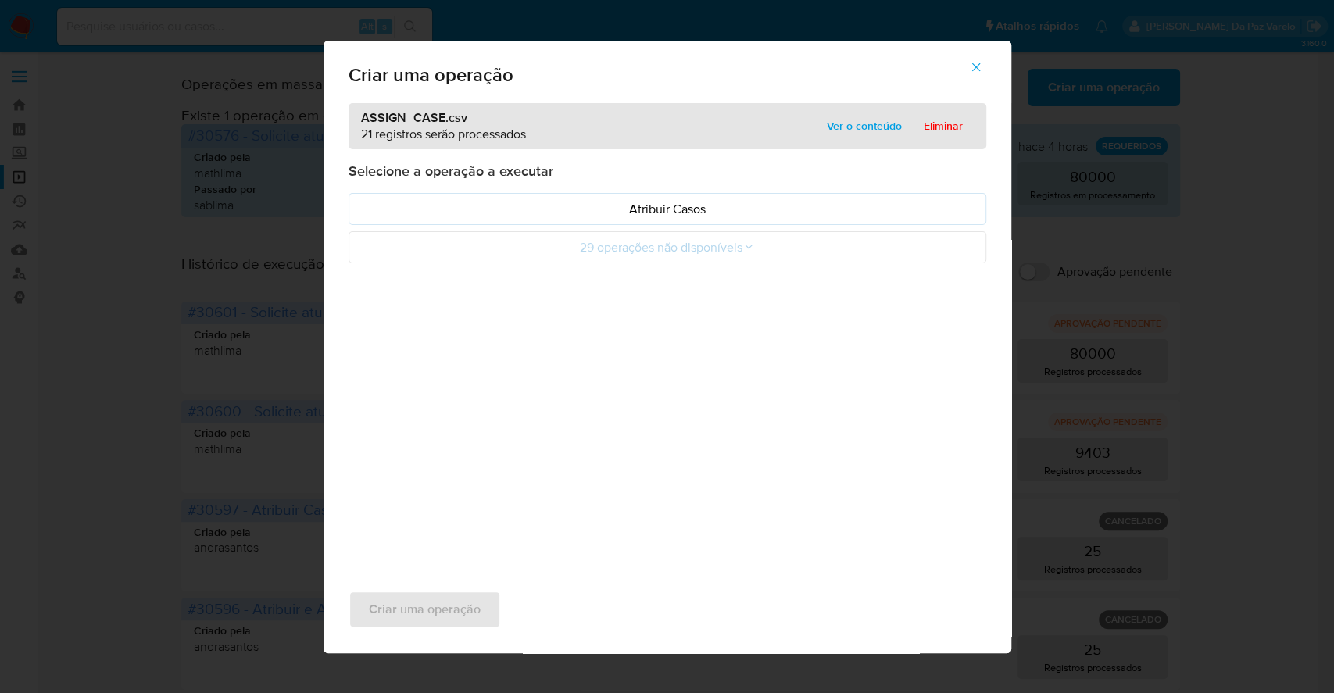
click at [109, 525] on div "Criar uma operação ASSIGN_CASE.csv 21 registros serão processados Ver o conteúd…" at bounding box center [667, 346] width 1334 height 693
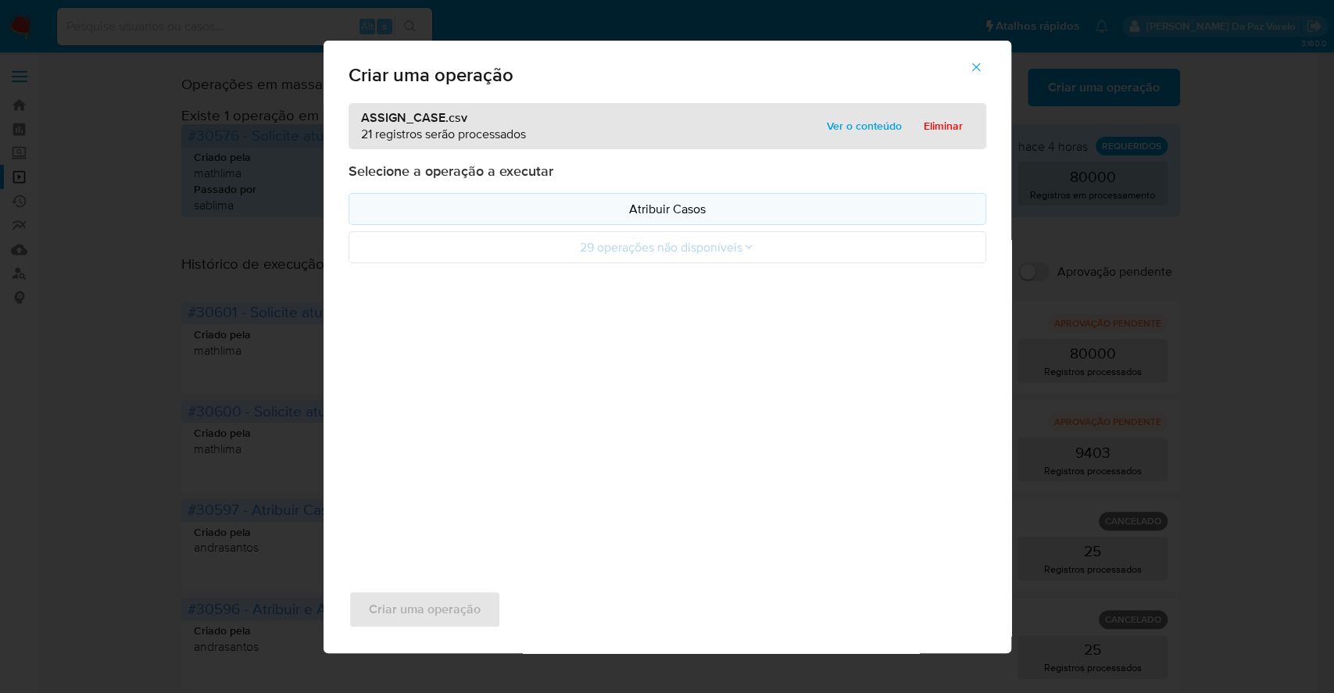
click at [700, 196] on button "Atribuir Casos" at bounding box center [668, 209] width 638 height 32
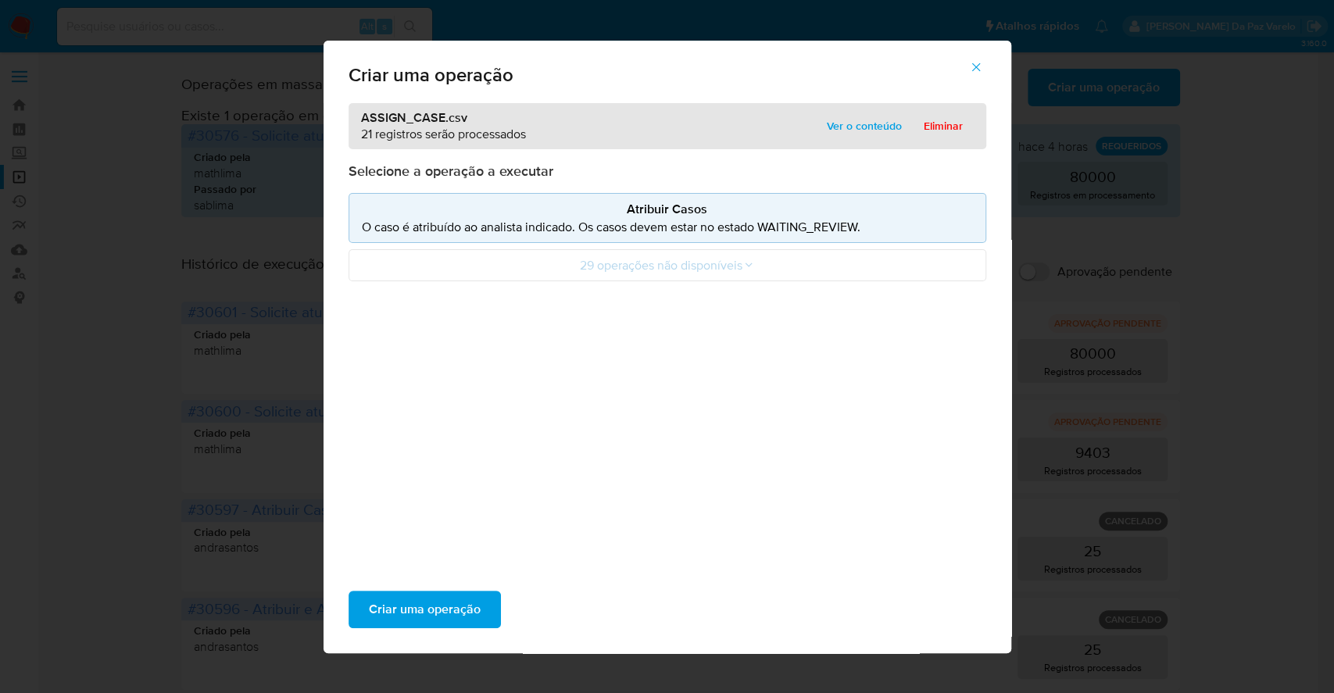
click at [388, 132] on p "21 registros serão processados" at bounding box center [443, 134] width 165 height 17
click at [818, 117] on button "Ver o conteúdo" at bounding box center [864, 125] width 97 height 25
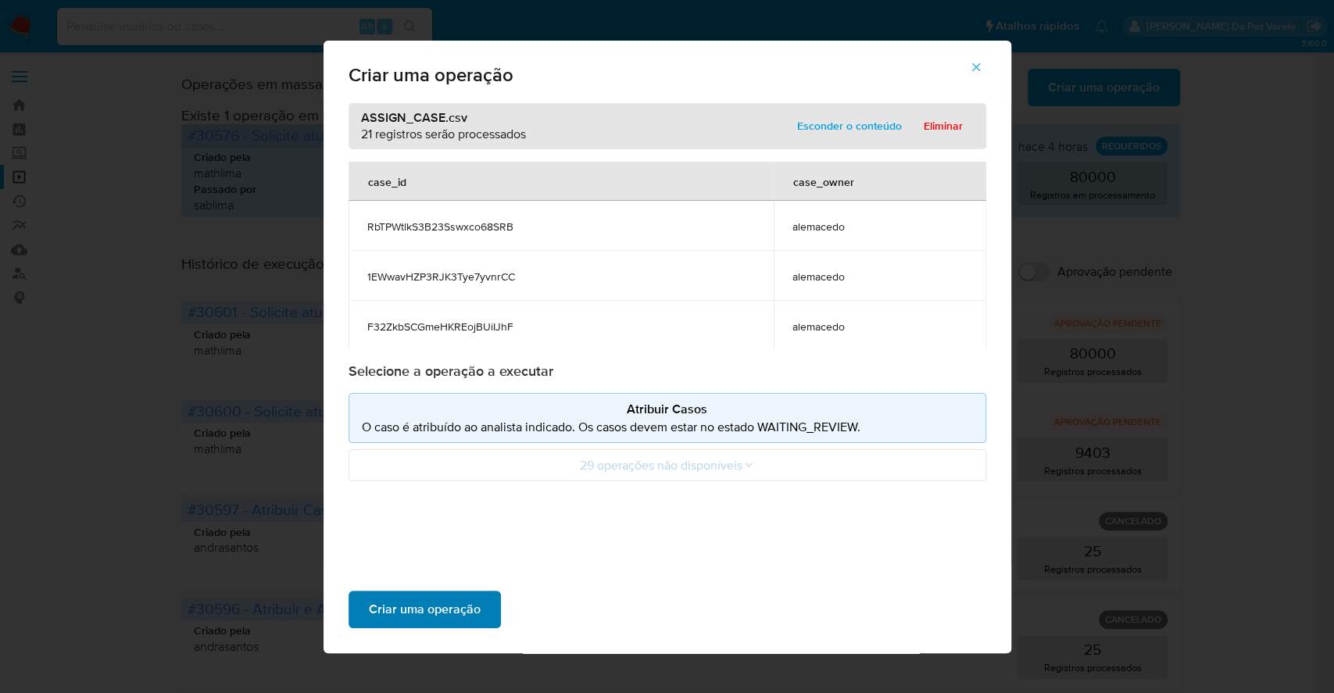
click at [453, 603] on span "Criar uma operação" at bounding box center [425, 610] width 112 height 34
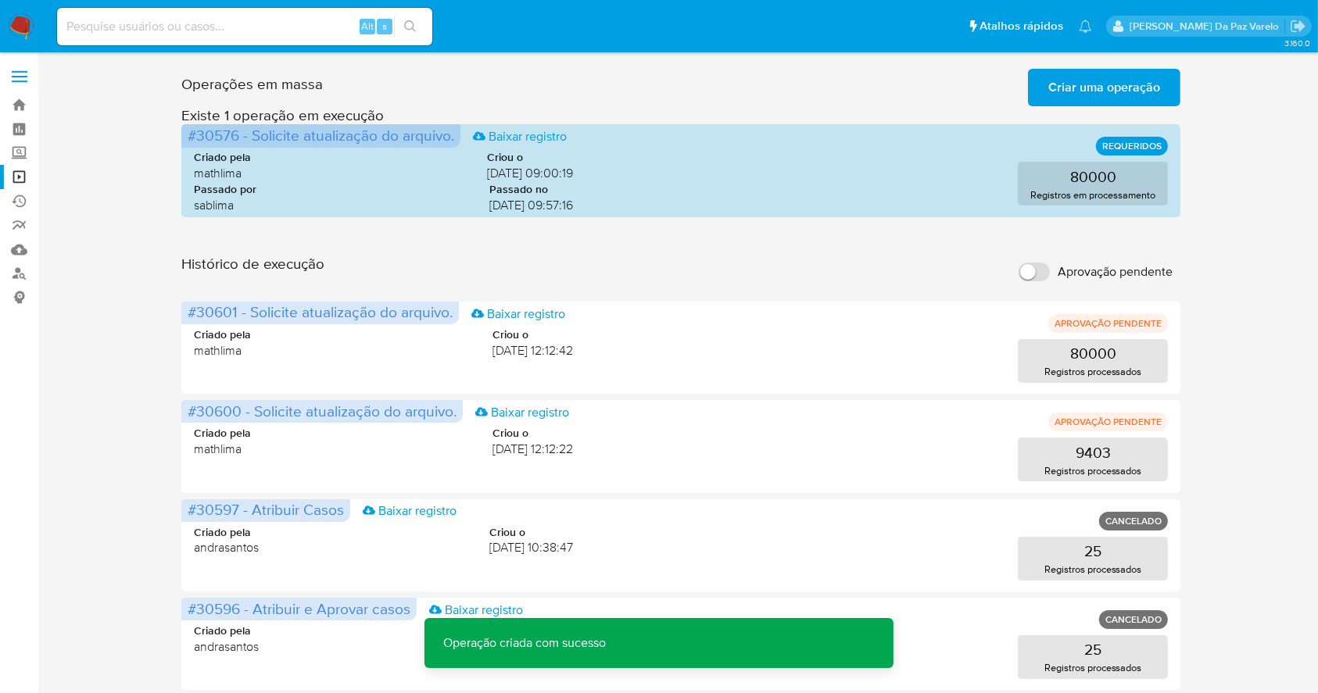
click at [1046, 272] on input "Aprovação pendente" at bounding box center [1034, 272] width 31 height 19
checkbox input "true"
